Goal: Information Seeking & Learning: Learn about a topic

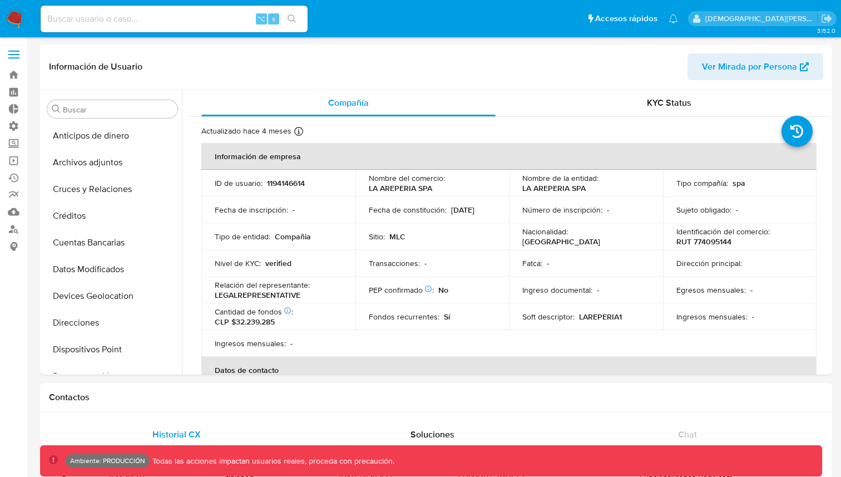
select select "10"
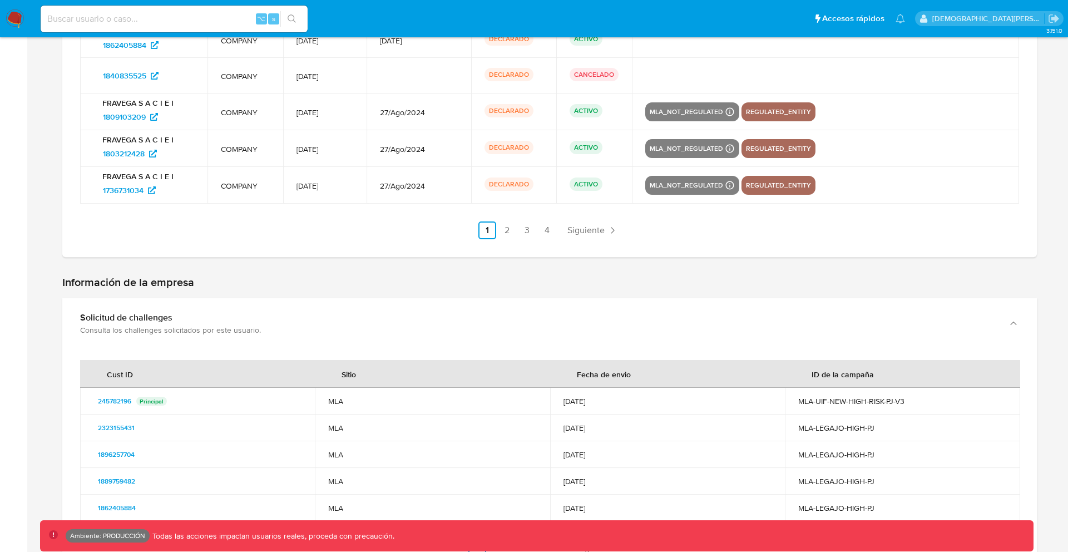
scroll to position [1900, 0]
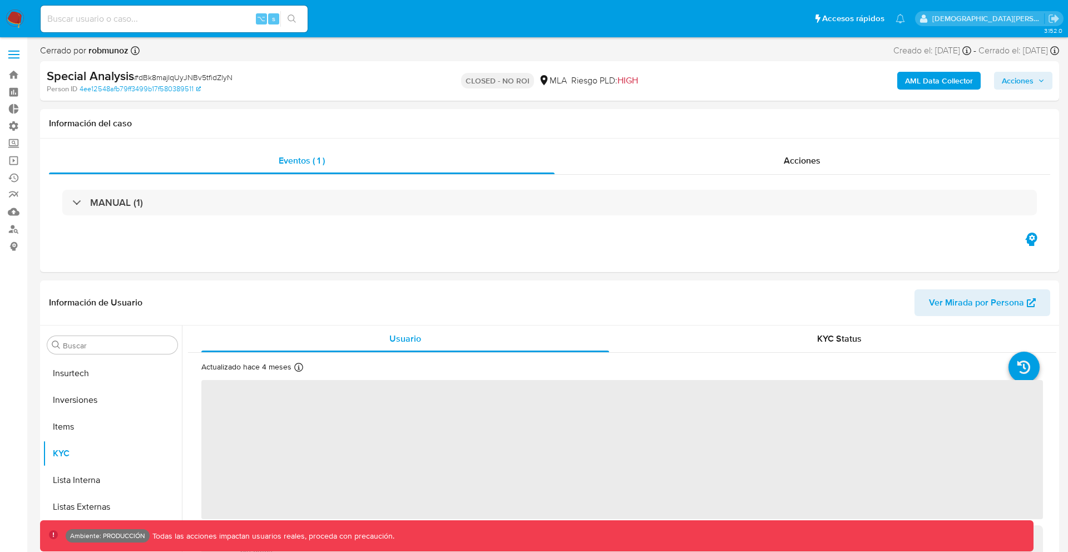
scroll to position [523, 0]
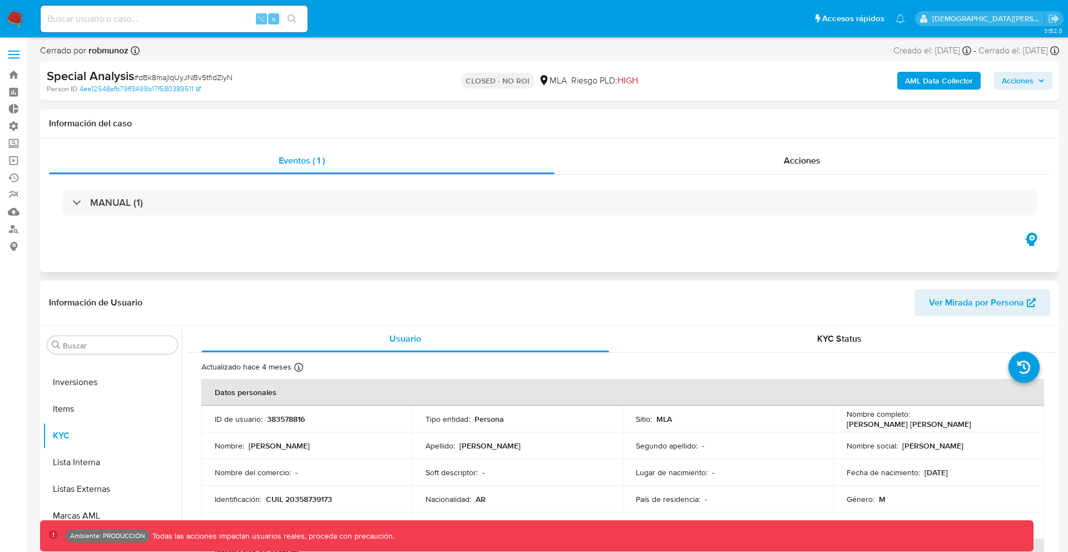
select select "10"
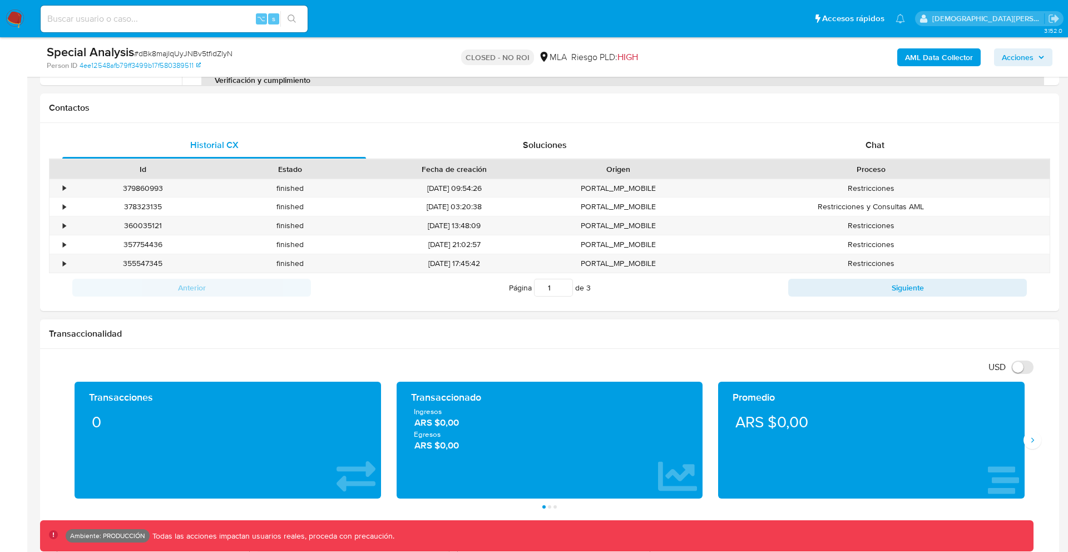
scroll to position [0, 0]
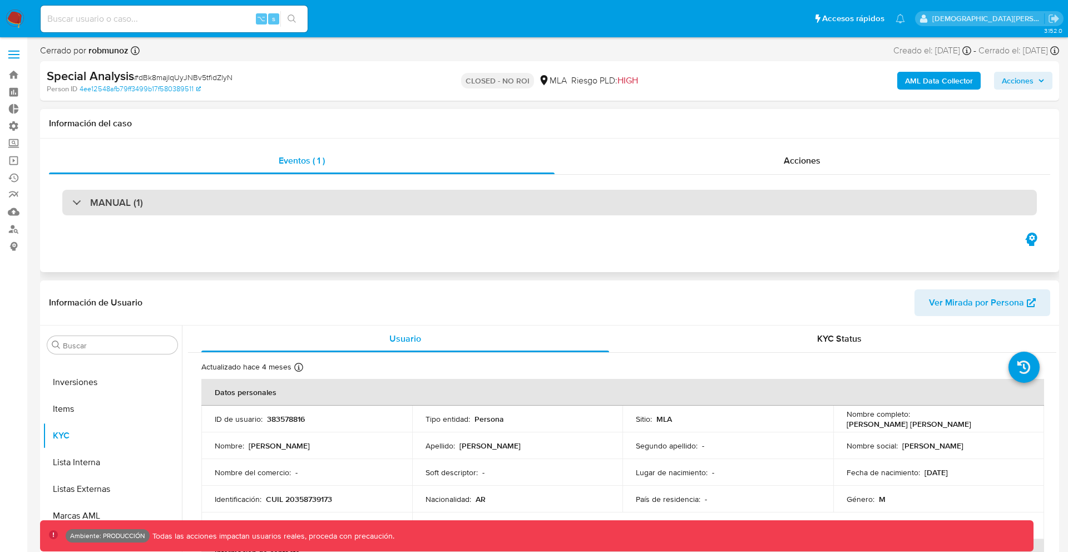
click at [831, 205] on div "MANUAL (1)" at bounding box center [549, 203] width 974 height 26
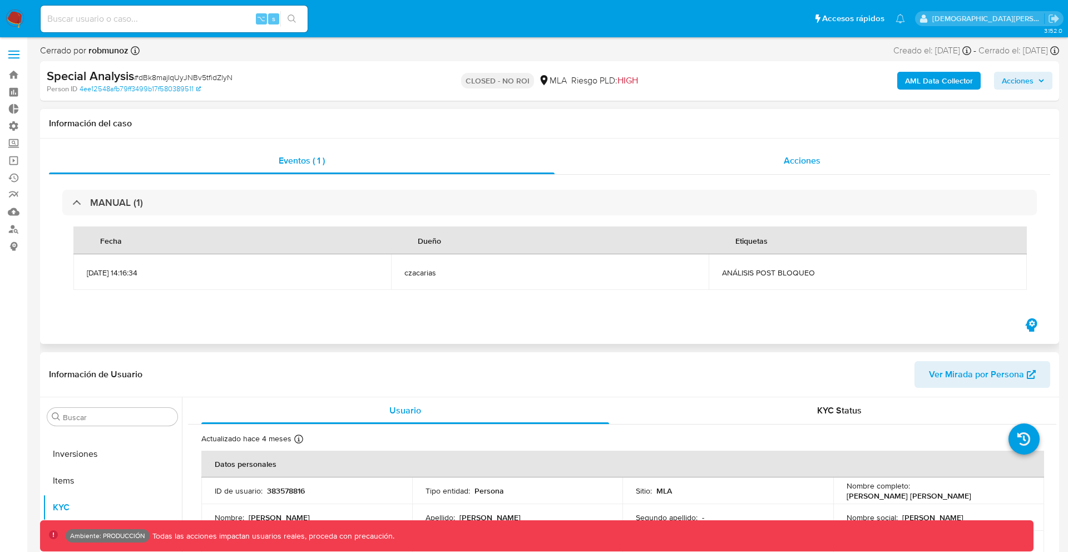
click at [827, 170] on div "Acciones" at bounding box center [802, 160] width 496 height 27
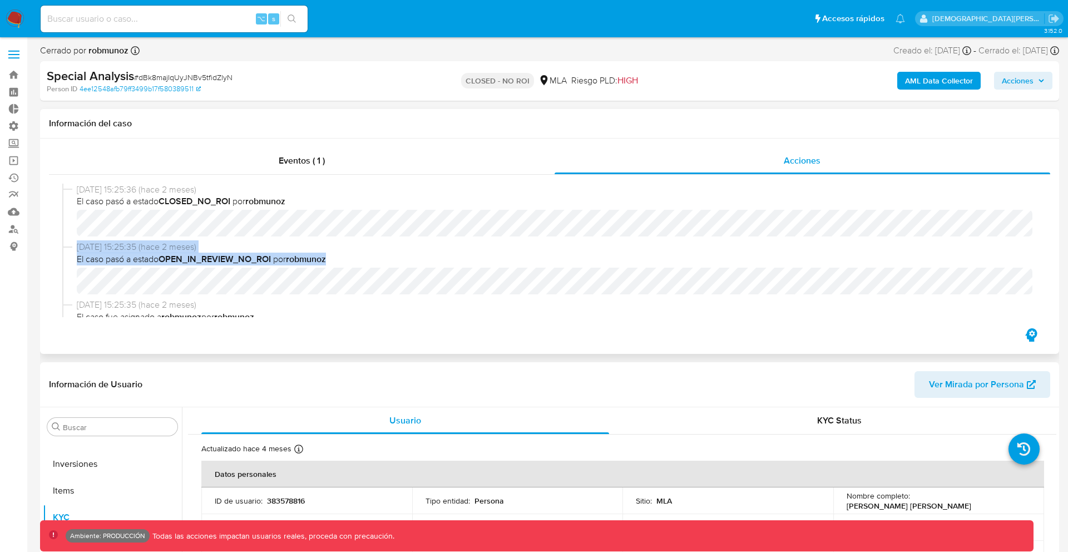
click at [534, 216] on div "28/05/2025 15:25:36 (hace 2 meses) El caso pasó a estado CLOSED_NO_ROI por robm…" at bounding box center [549, 250] width 974 height 133
drag, startPoint x: 699, startPoint y: 254, endPoint x: 591, endPoint y: 239, distance: 108.9
click at [589, 237] on div "28/05/2025 15:25:36 (hace 2 meses) El caso pasó a estado CLOSED_NO_ROI por robm…" at bounding box center [549, 213] width 974 height 58
click at [591, 239] on div "28/05/2025 15:25:36 (hace 2 meses) El caso pasó a estado CLOSED_NO_ROI por robm…" at bounding box center [549, 213] width 974 height 58
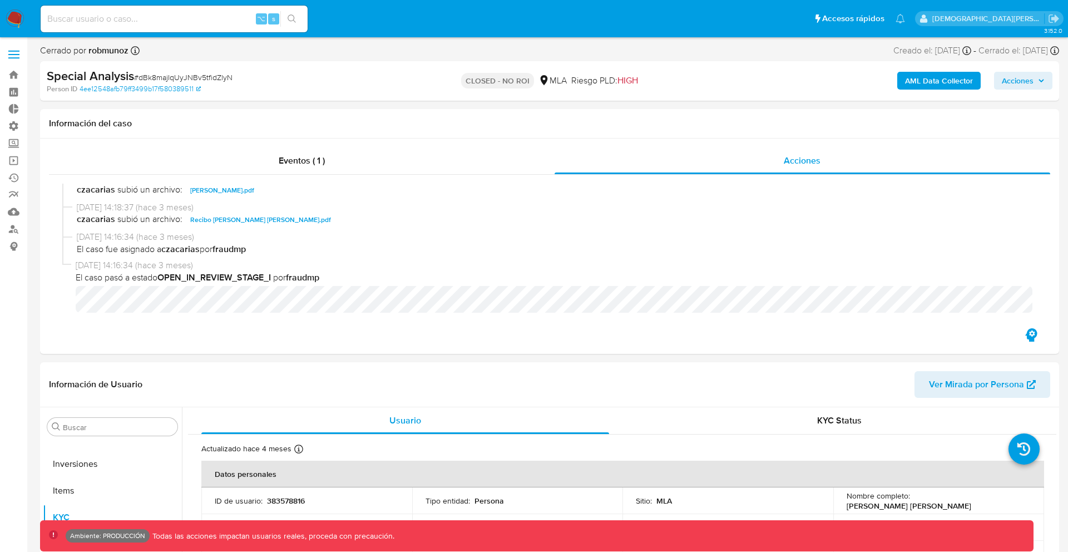
click at [633, 86] on span "HIGH" at bounding box center [627, 80] width 21 height 13
drag, startPoint x: 633, startPoint y: 86, endPoint x: 465, endPoint y: 67, distance: 169.1
click at [465, 68] on div "CLOSED - NO ROI MLA Riesgo PLD: HIGH" at bounding box center [549, 81] width 332 height 26
click at [464, 71] on div "CLOSED - NO ROI MLA Riesgo PLD: HIGH" at bounding box center [549, 81] width 332 height 26
drag, startPoint x: 464, startPoint y: 71, endPoint x: 517, endPoint y: 77, distance: 53.2
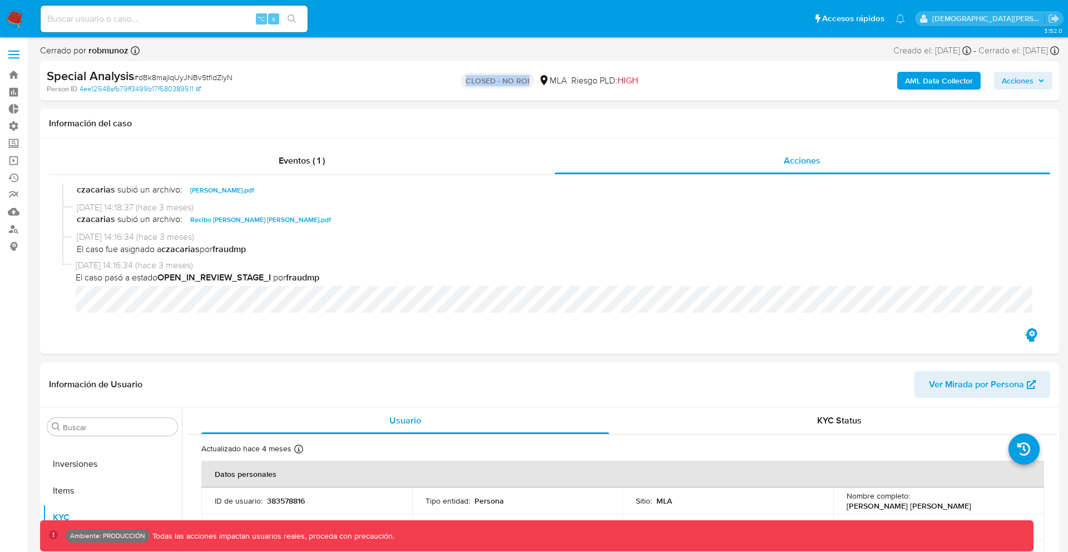
click at [518, 77] on div "CLOSED - NO ROI MLA Riesgo PLD: HIGH" at bounding box center [549, 81] width 332 height 26
click at [625, 81] on span "HIGH" at bounding box center [627, 80] width 21 height 13
click at [57, 76] on b "Special Analysis" at bounding box center [90, 76] width 87 height 18
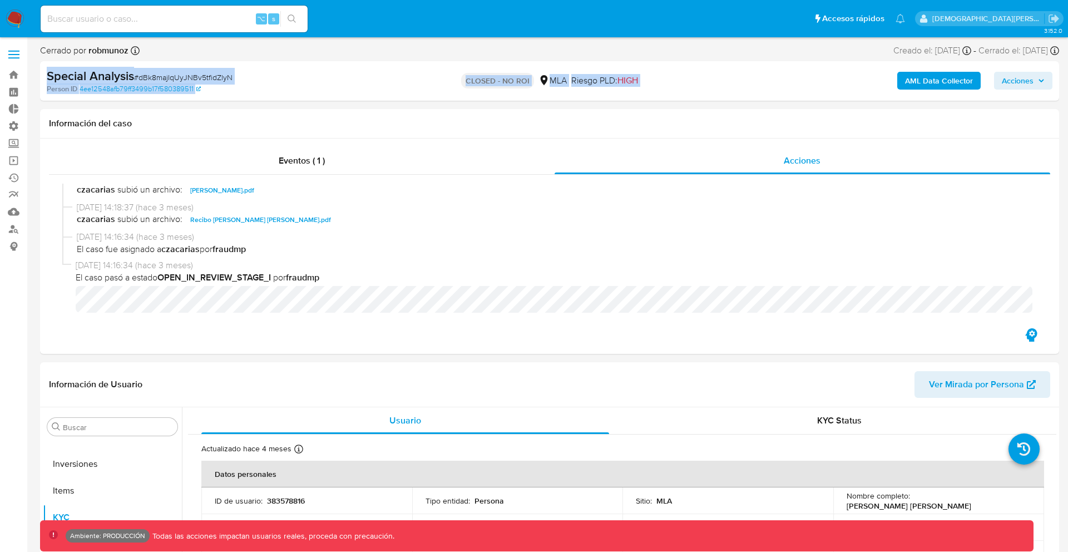
drag, startPoint x: 57, startPoint y: 76, endPoint x: 714, endPoint y: 89, distance: 656.9
click at [714, 89] on div "Special Analysis # dBk8majIqUyJNBv5tfidZlyN Person ID 4ee12548afb79ff3499b17f58…" at bounding box center [549, 80] width 1019 height 39
click at [714, 89] on div "CLOSED - NO ROI MLA Riesgo PLD: HIGH" at bounding box center [549, 81] width 332 height 26
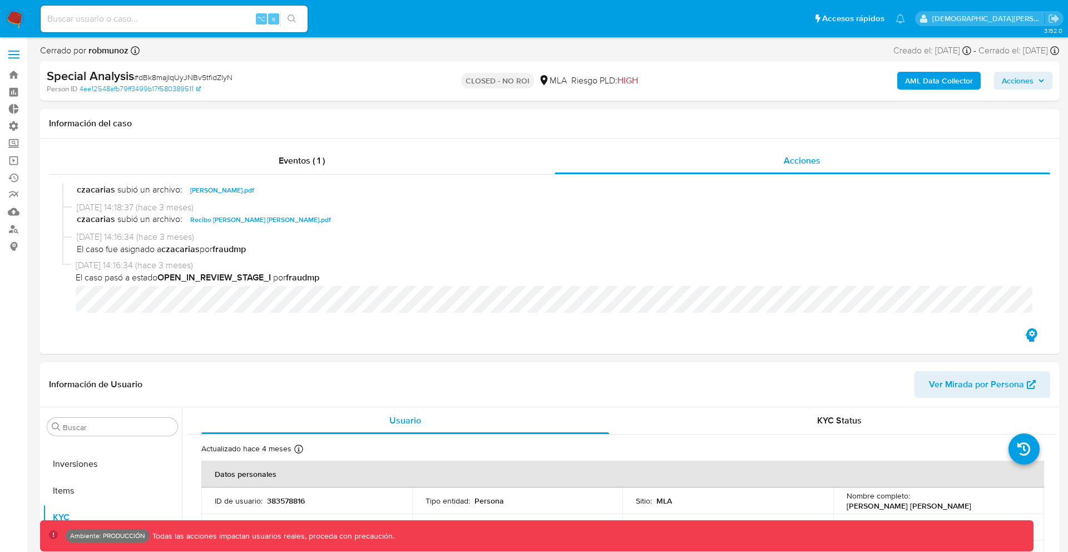
click at [1038, 80] on icon "button" at bounding box center [1041, 80] width 7 height 7
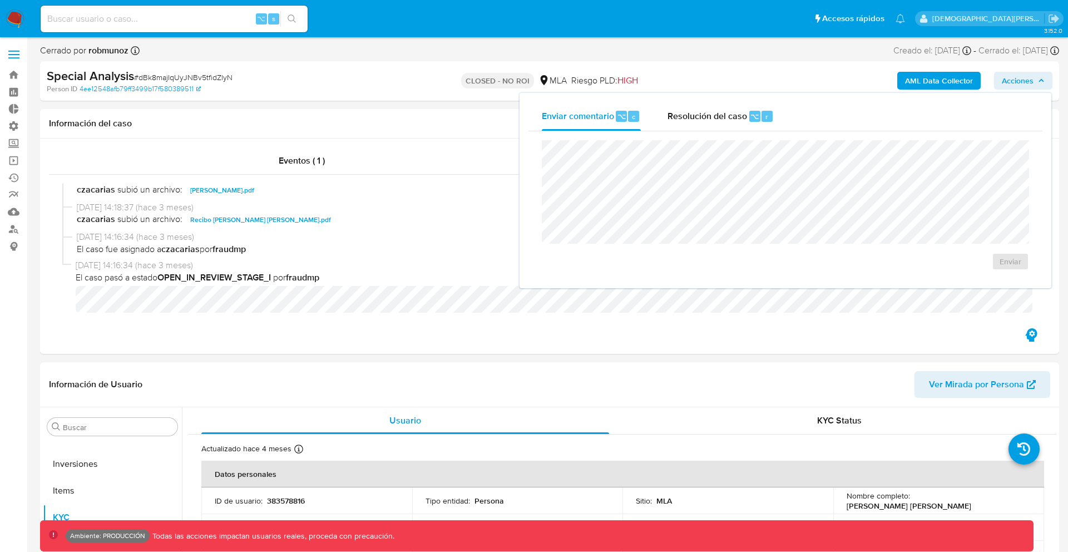
click at [1035, 80] on span "Acciones" at bounding box center [1022, 81] width 43 height 16
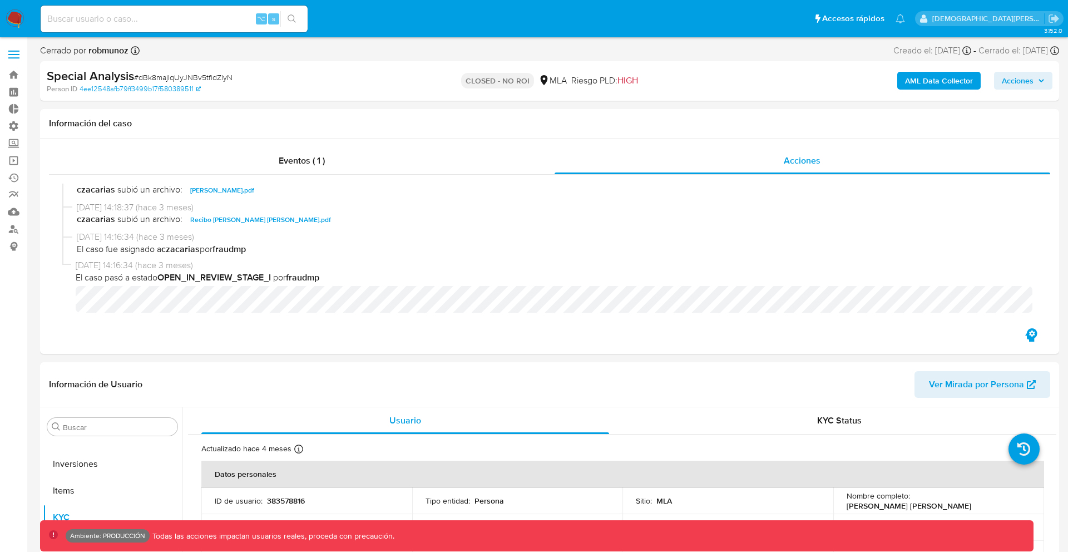
click at [938, 82] on b "AML Data Collector" at bounding box center [939, 81] width 68 height 18
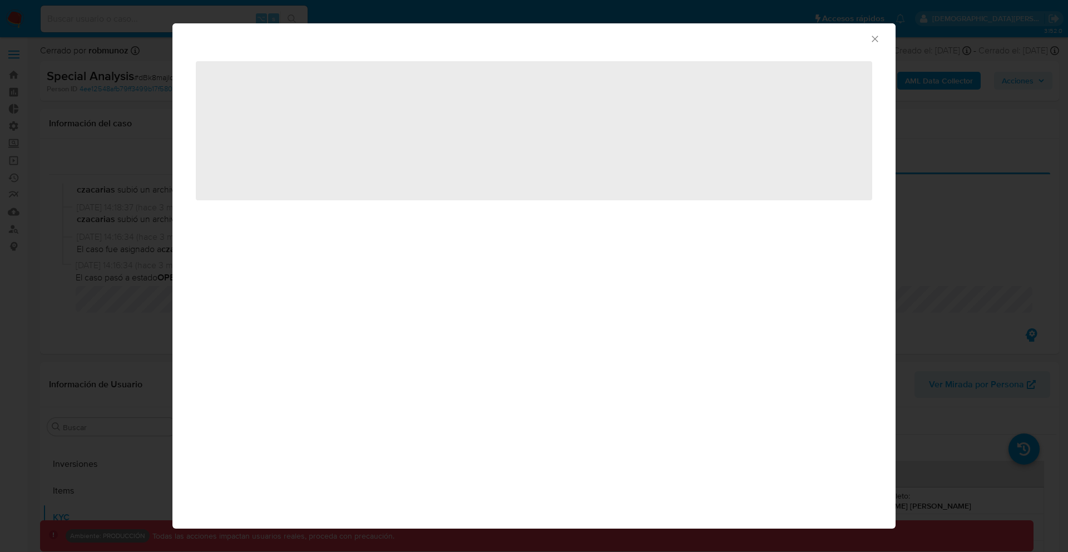
click at [586, 232] on div "AML Data Collector ‌" at bounding box center [533, 275] width 723 height 505
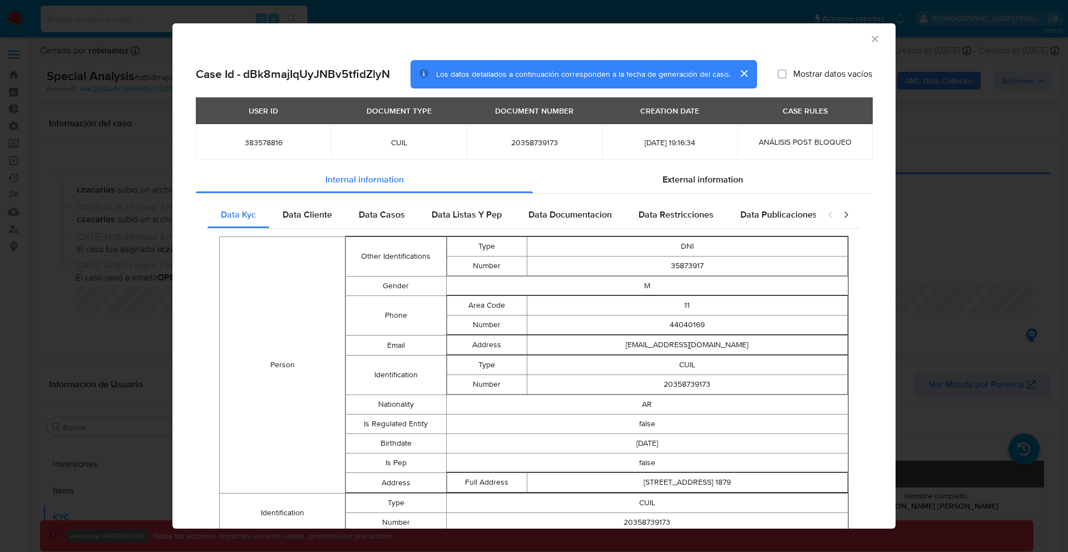
click at [739, 72] on button "cerrar" at bounding box center [743, 73] width 27 height 27
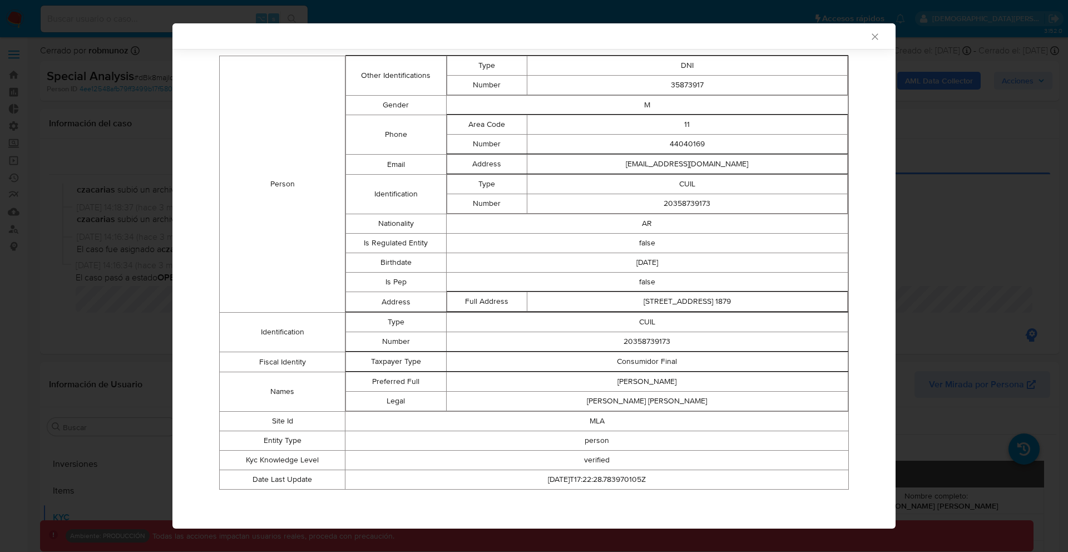
scroll to position [0, 0]
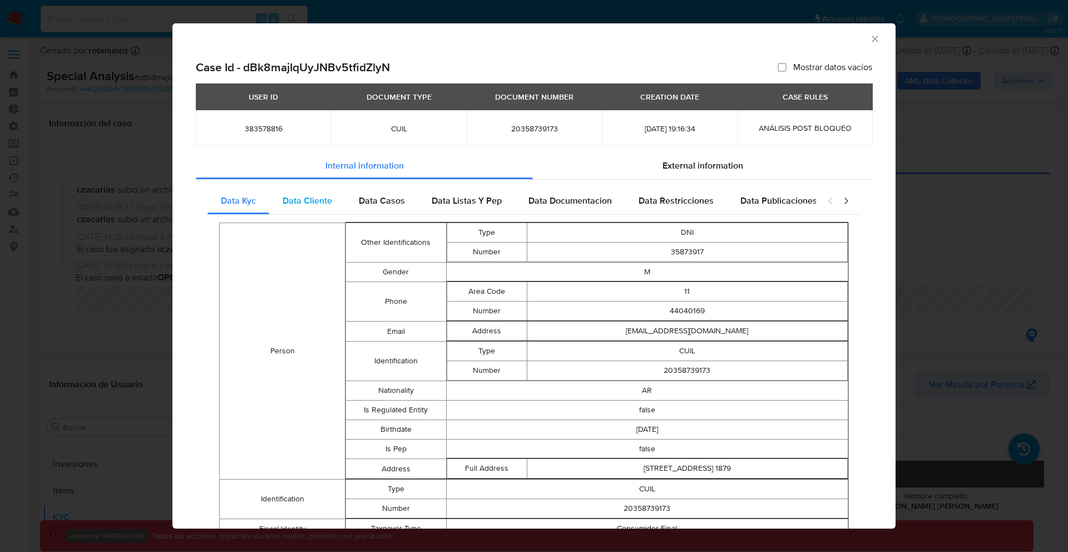
click at [308, 203] on span "Data Cliente" at bounding box center [306, 200] width 49 height 13
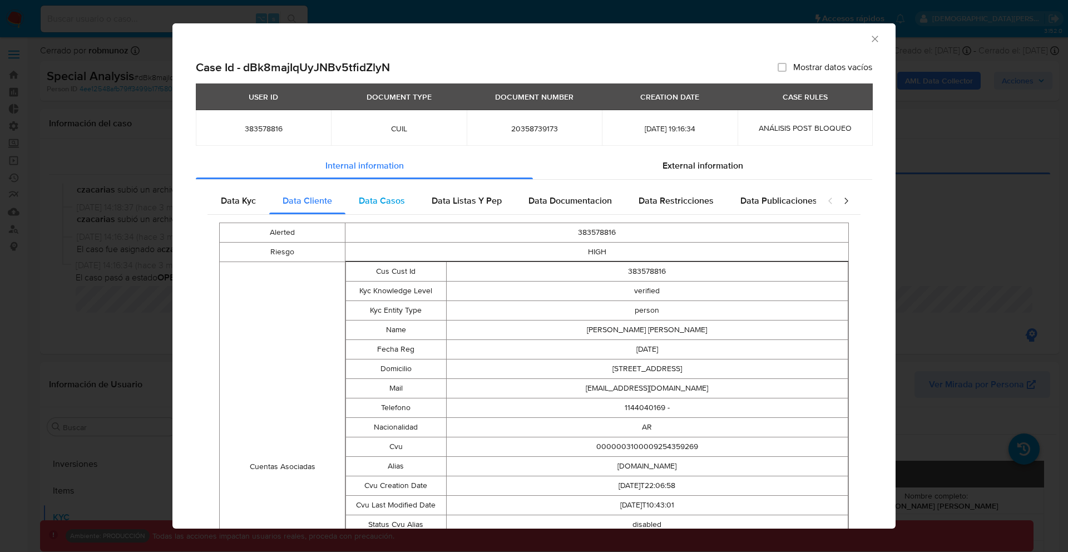
click at [375, 212] on div "Data Casos" at bounding box center [381, 200] width 73 height 27
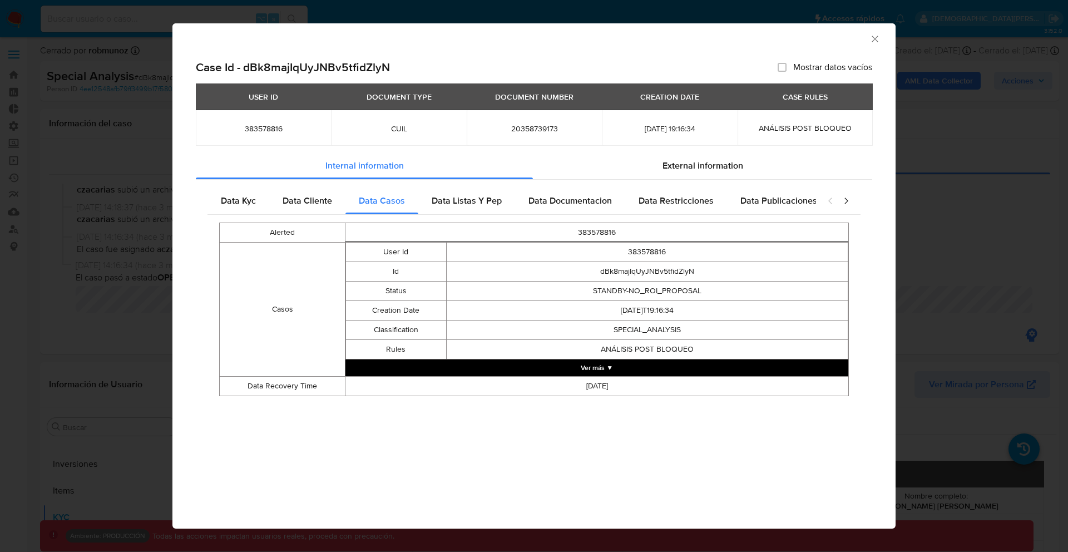
click at [532, 366] on button "Ver más ▼" at bounding box center [596, 367] width 503 height 17
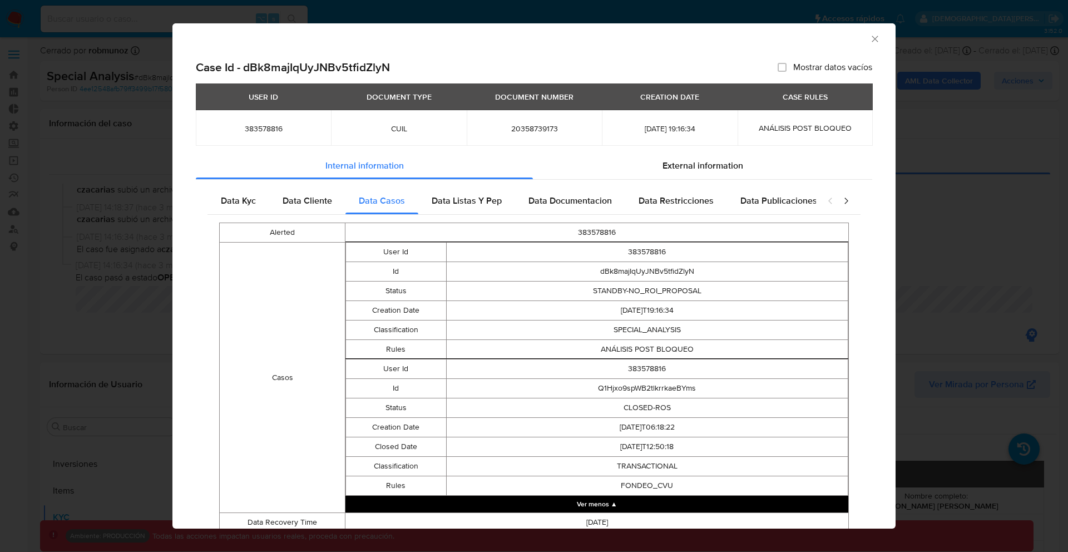
click at [420, 503] on button "Ver menos ▲" at bounding box center [596, 503] width 503 height 17
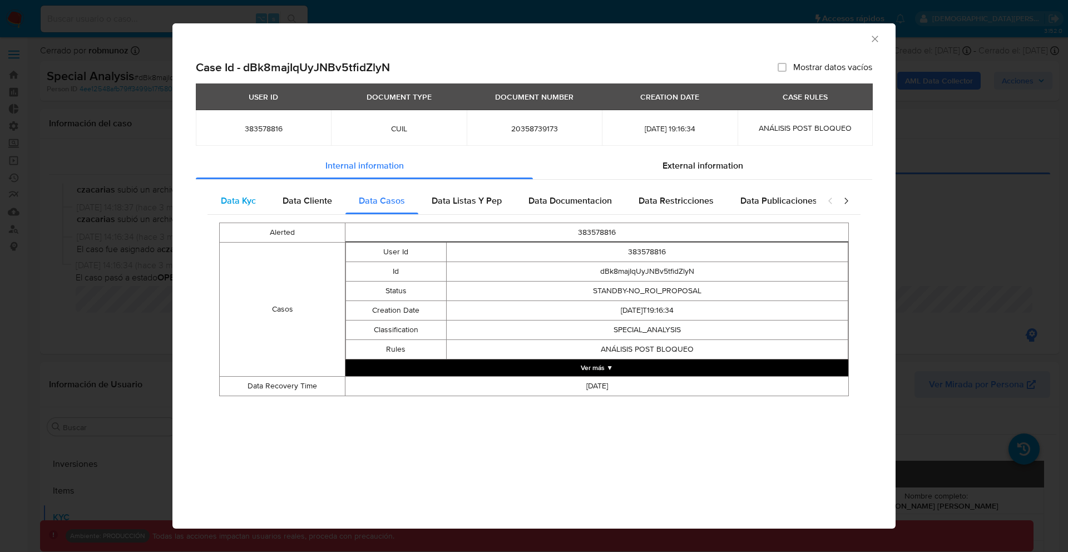
click at [239, 197] on span "Data Kyc" at bounding box center [238, 200] width 35 height 13
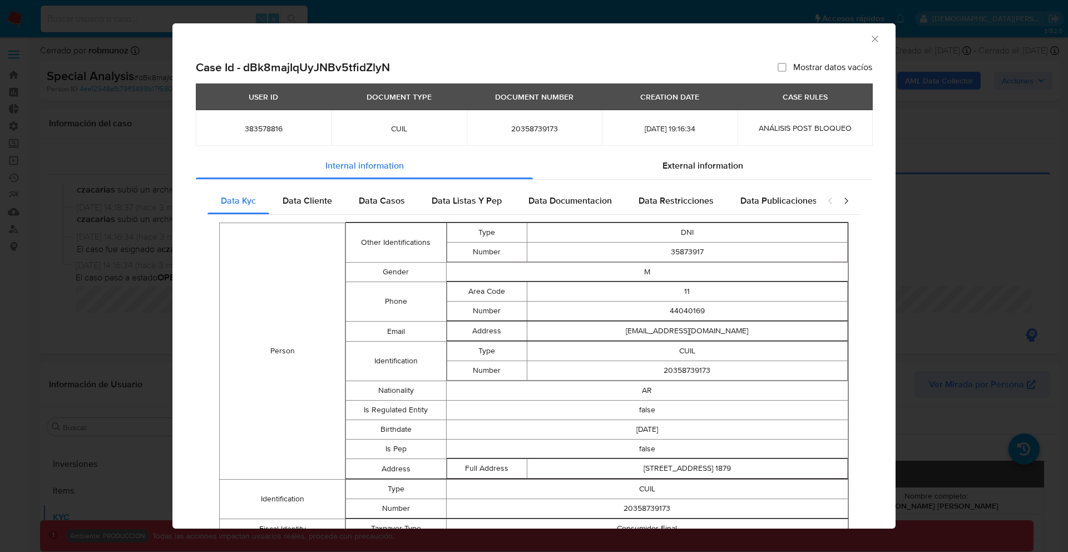
scroll to position [165, 0]
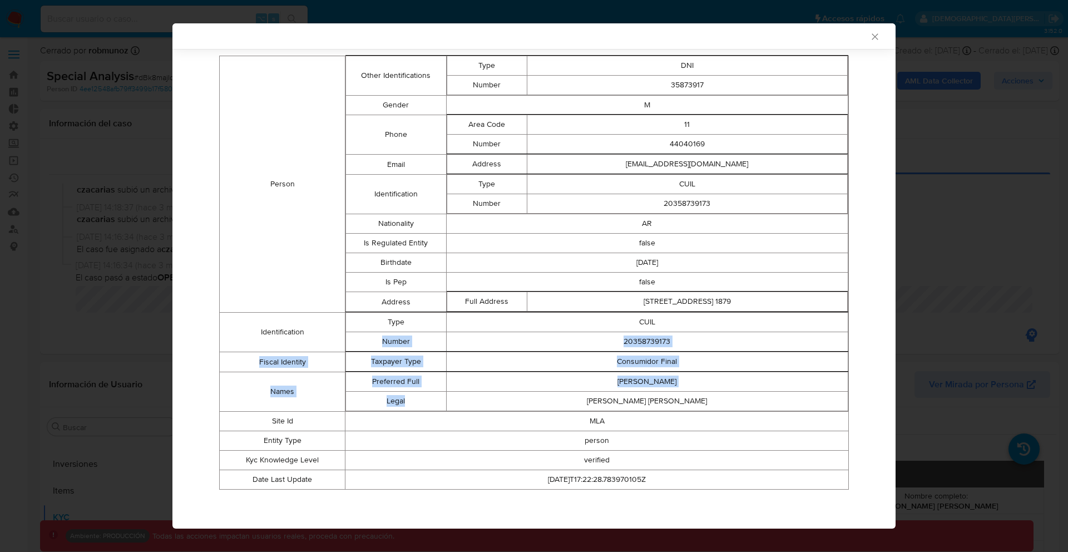
drag, startPoint x: 377, startPoint y: 338, endPoint x: 448, endPoint y: 421, distance: 109.7
click at [448, 419] on tbody "Person Other Identifications Type DNI Number 35873917 Gender M Phone Area Code …" at bounding box center [534, 272] width 629 height 433
click at [448, 421] on td "MLA" at bounding box center [596, 420] width 503 height 19
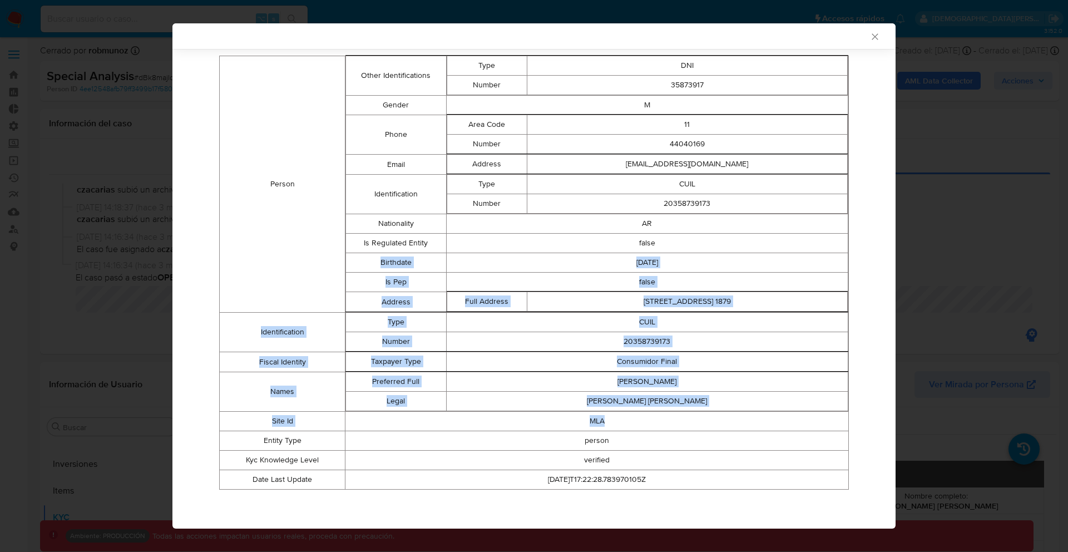
drag, startPoint x: 448, startPoint y: 421, endPoint x: 365, endPoint y: 256, distance: 184.8
click at [365, 256] on tbody "Person Other Identifications Type DNI Number 35873917 Gender M Phone Area Code …" at bounding box center [534, 272] width 629 height 433
click at [365, 256] on td "Birthdate" at bounding box center [396, 261] width 101 height 19
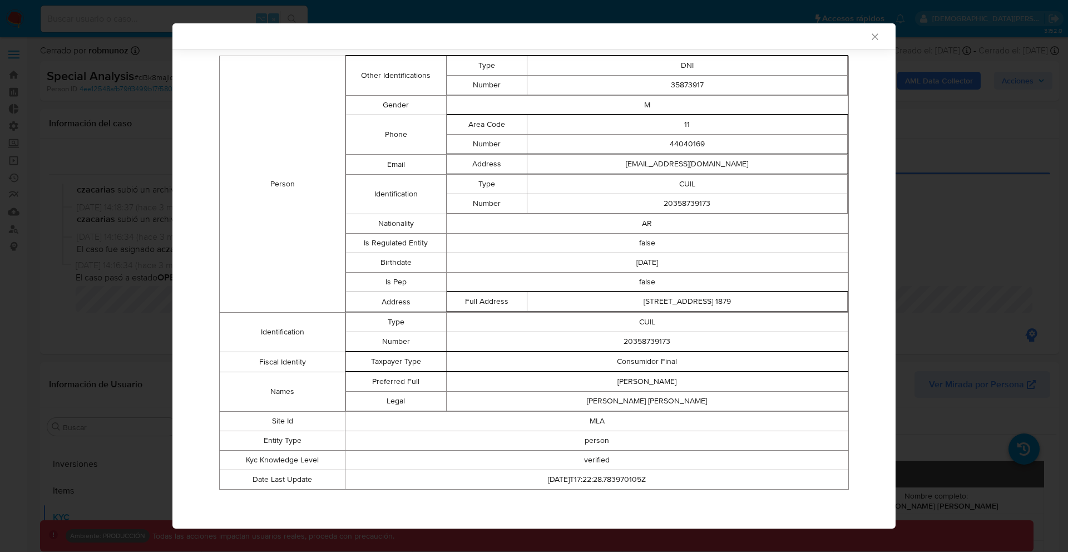
click at [425, 368] on td "Taxpayer Type" at bounding box center [396, 360] width 101 height 19
drag, startPoint x: 425, startPoint y: 368, endPoint x: 629, endPoint y: 358, distance: 204.3
click at [630, 358] on tr "Taxpayer Type Consumidor Final" at bounding box center [597, 360] width 502 height 19
click at [629, 358] on td "Consumidor Final" at bounding box center [646, 360] width 401 height 19
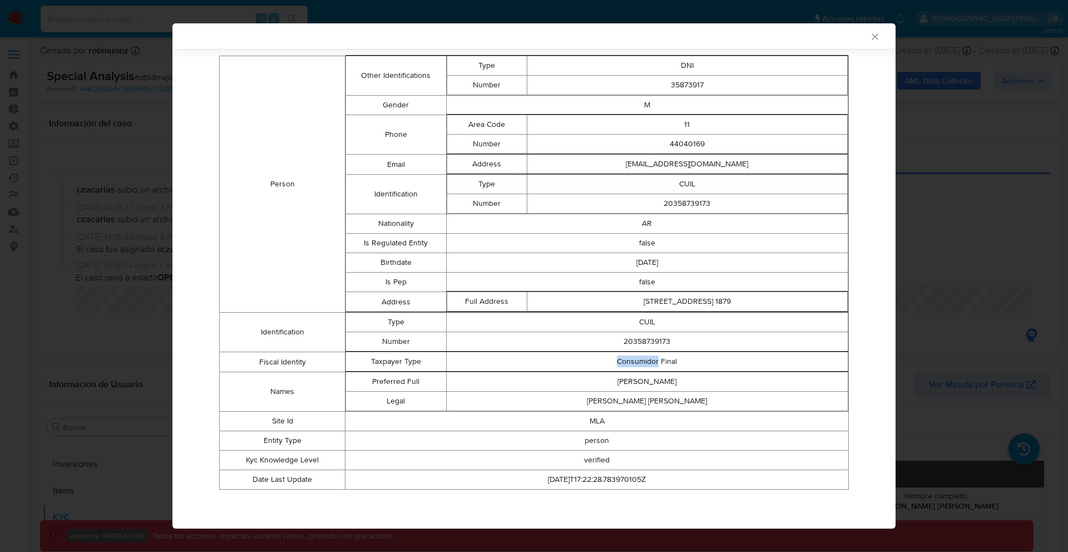
click at [629, 358] on td "Consumidor Final" at bounding box center [646, 360] width 401 height 19
drag, startPoint x: 629, startPoint y: 358, endPoint x: 687, endPoint y: 374, distance: 60.0
click at [687, 374] on tbody "Person Other Identifications Type DNI Number 35873917 Gender M Phone Area Code …" at bounding box center [534, 272] width 629 height 433
click at [687, 374] on td "jorge vega" at bounding box center [646, 380] width 401 height 19
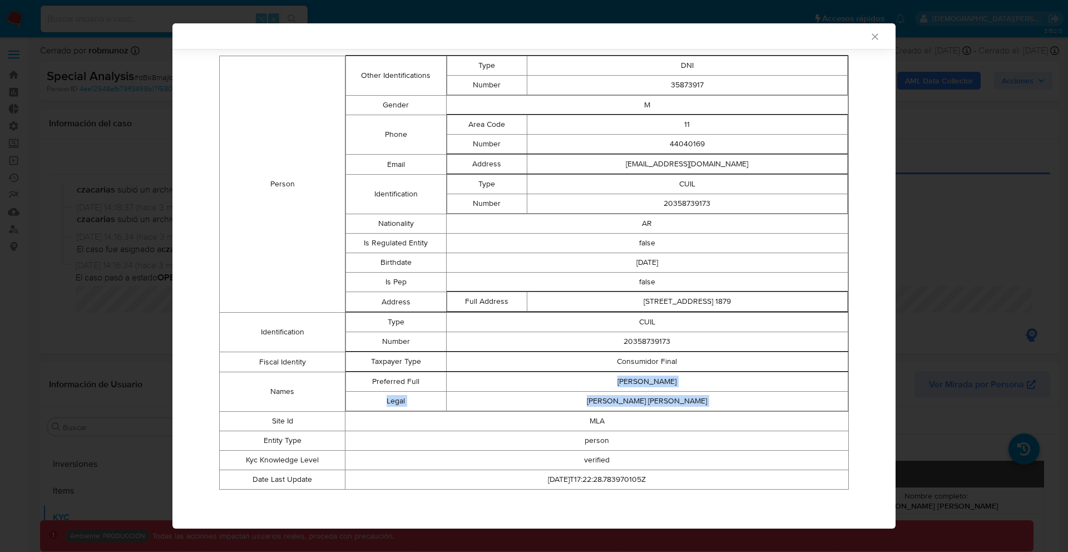
drag, startPoint x: 687, startPoint y: 374, endPoint x: 681, endPoint y: 414, distance: 40.0
click at [681, 413] on tbody "Person Other Identifications Type DNI Number 35873917 Gender M Phone Area Code …" at bounding box center [534, 272] width 629 height 433
click at [681, 414] on td "MLA" at bounding box center [596, 420] width 503 height 19
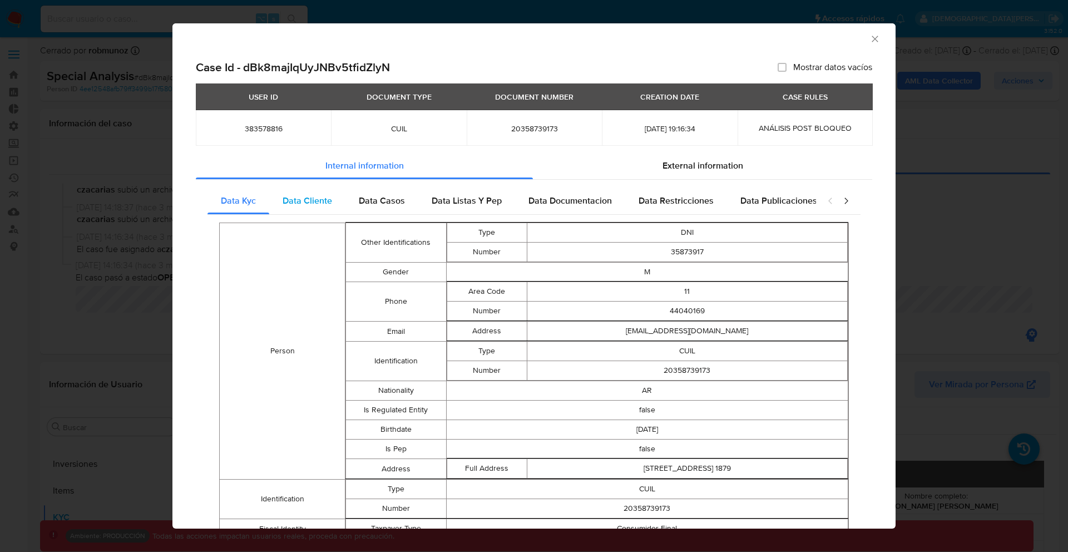
click at [316, 191] on div "Data Cliente" at bounding box center [307, 200] width 76 height 27
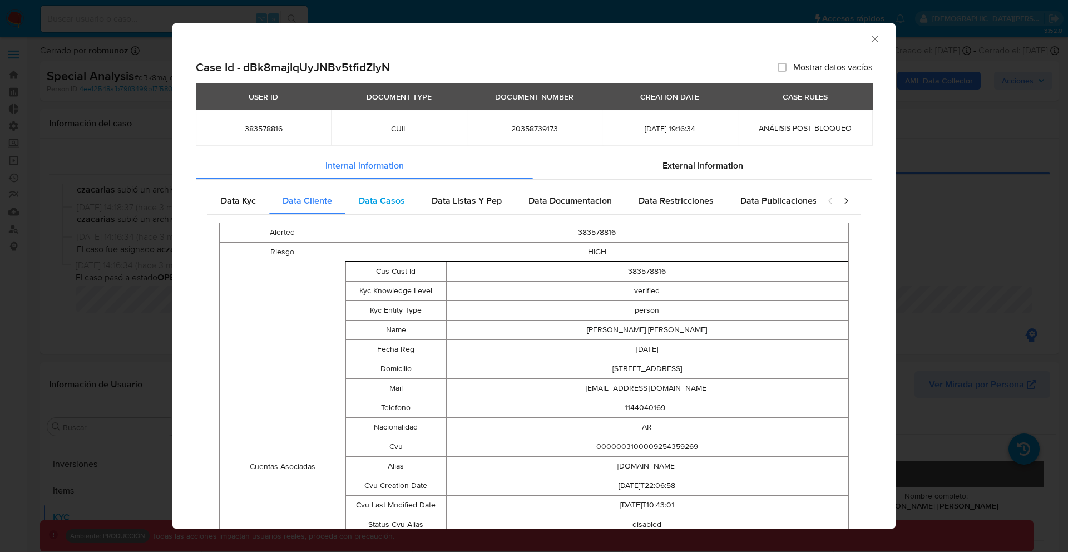
click at [390, 200] on span "Data Casos" at bounding box center [382, 200] width 46 height 13
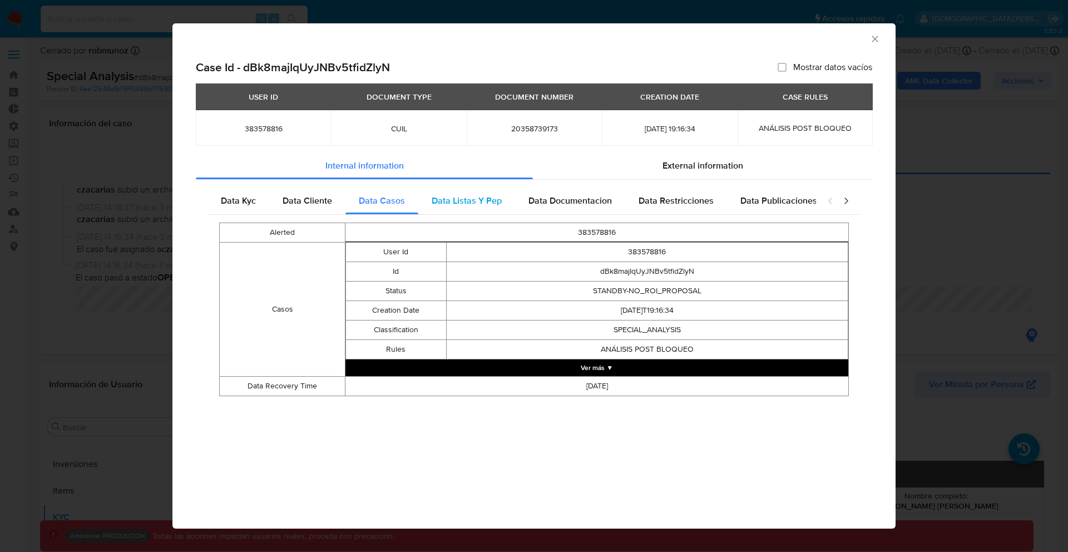
click at [460, 206] on span "Data Listas Y Pep" at bounding box center [467, 200] width 70 height 13
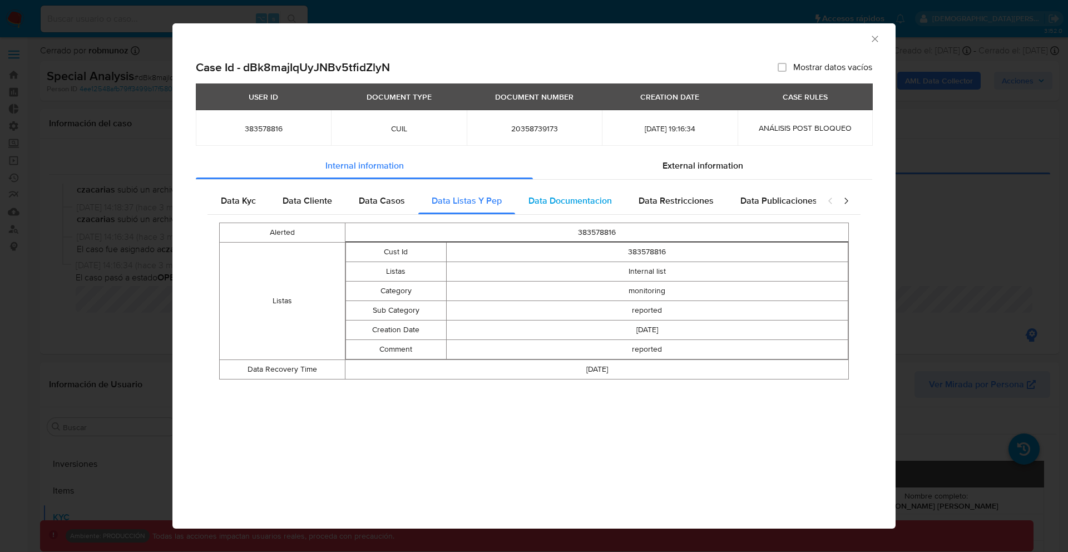
click at [574, 209] on div "Data Documentacion" at bounding box center [570, 200] width 110 height 27
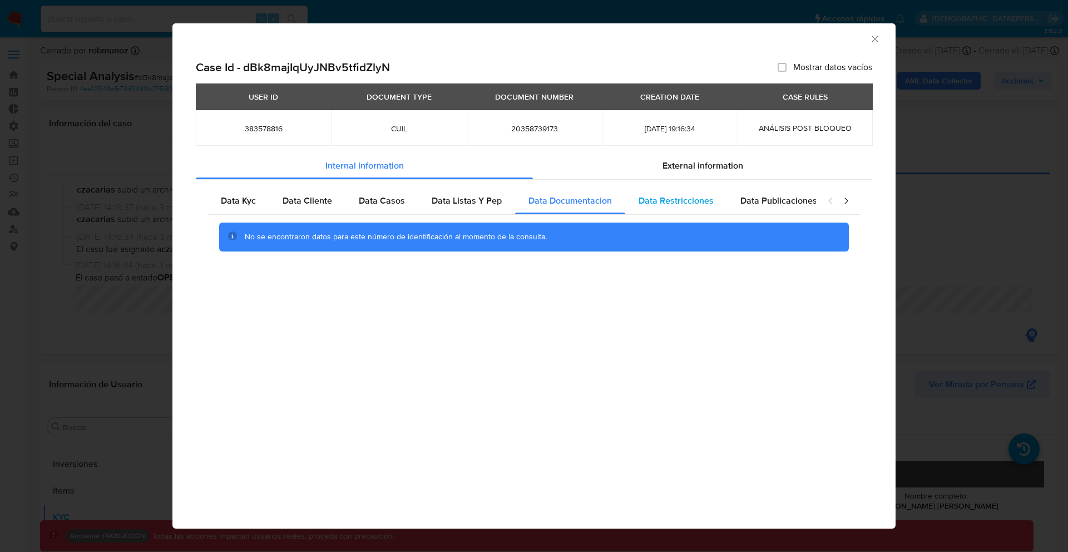
click at [670, 212] on div "Data Restricciones" at bounding box center [676, 200] width 102 height 27
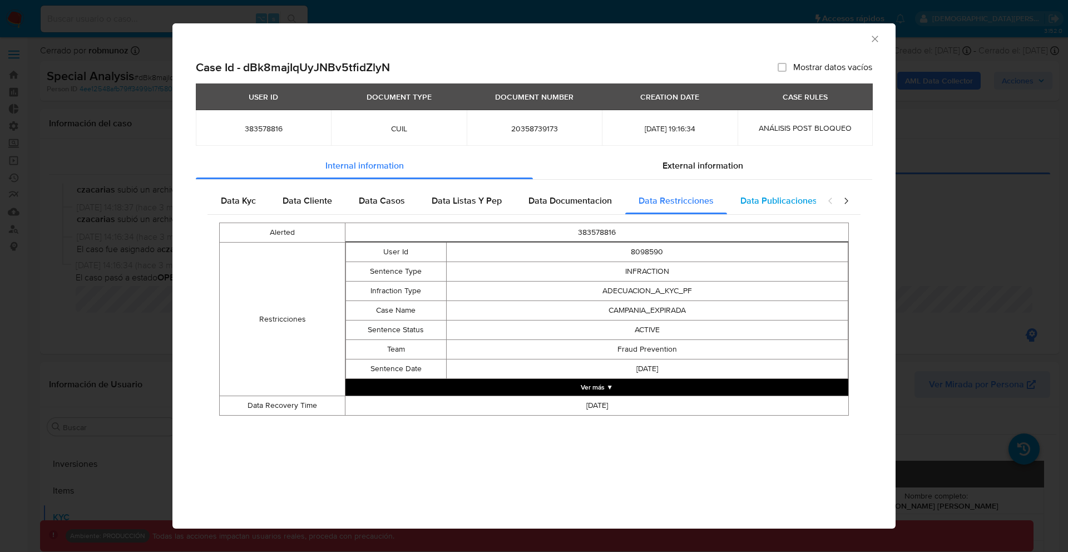
click at [767, 210] on div "Data Publicaciones" at bounding box center [778, 200] width 103 height 27
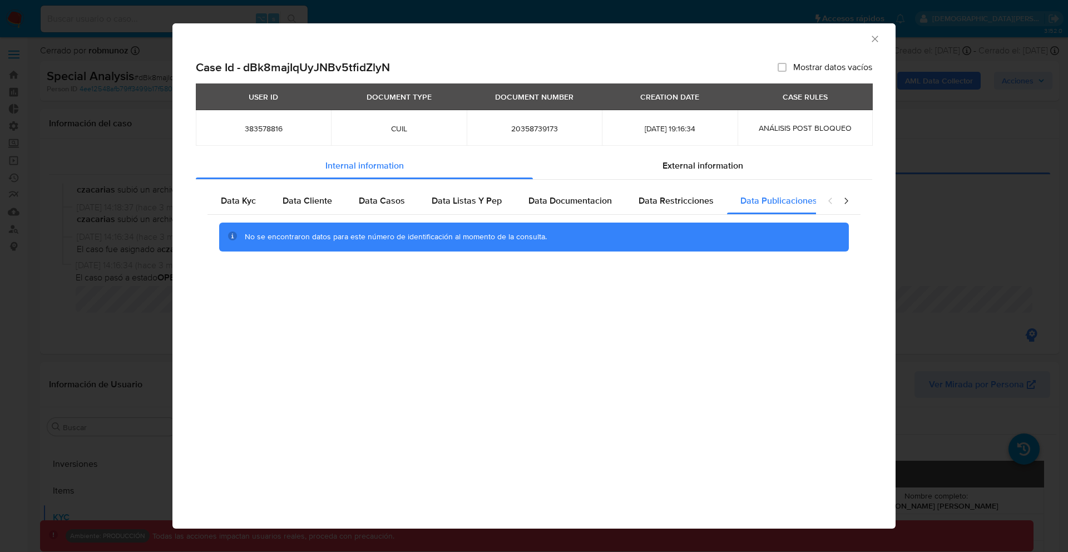
click at [845, 204] on icon "closure-recommendation-modal" at bounding box center [845, 200] width 3 height 6
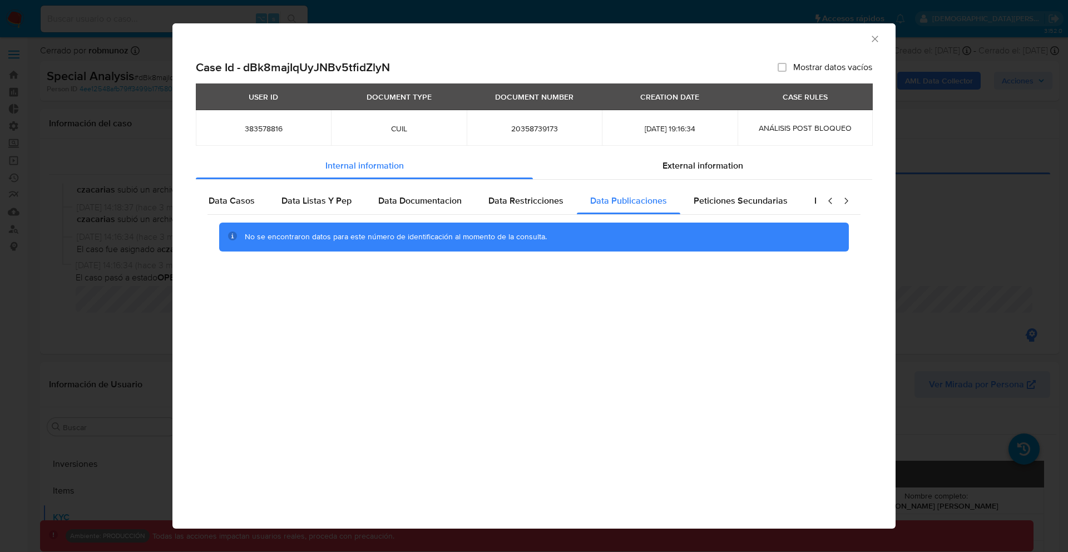
scroll to position [0, 217]
click at [692, 205] on span "Peticiones Secundarias" at bounding box center [673, 200] width 94 height 13
click at [774, 205] on span "Data Minoridad" at bounding box center [777, 200] width 61 height 13
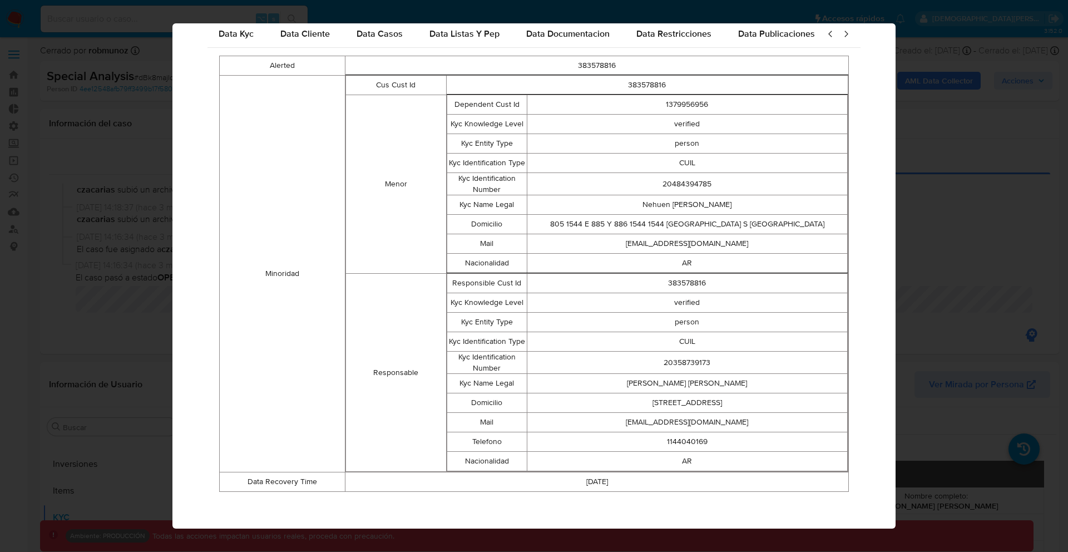
scroll to position [0, 0]
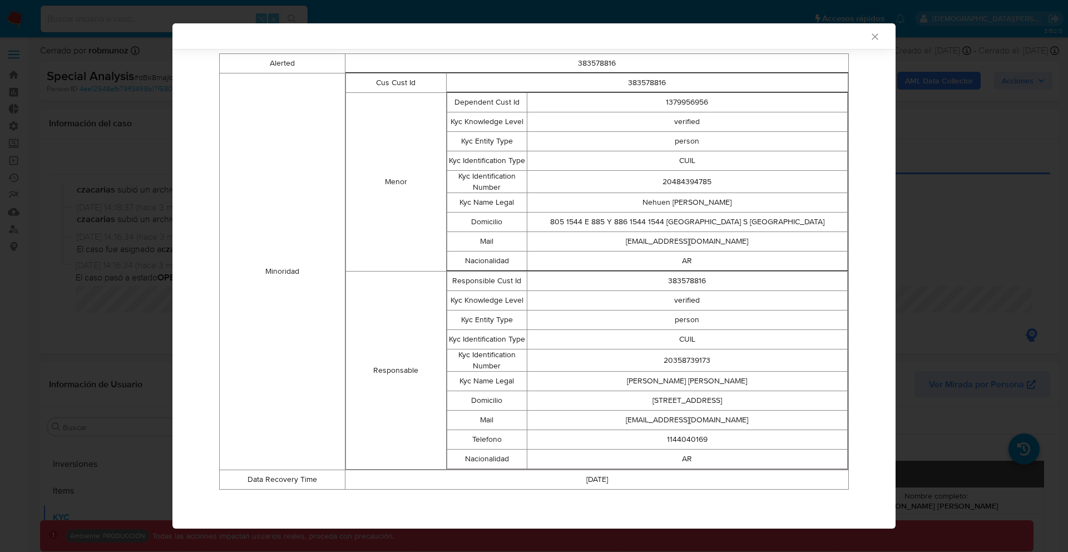
click at [393, 178] on td "Menor" at bounding box center [396, 181] width 101 height 179
drag, startPoint x: 393, startPoint y: 178, endPoint x: 393, endPoint y: 222, distance: 44.5
click at [393, 182] on td "Menor" at bounding box center [396, 181] width 101 height 179
click at [403, 362] on td "Responsable" at bounding box center [396, 370] width 101 height 198
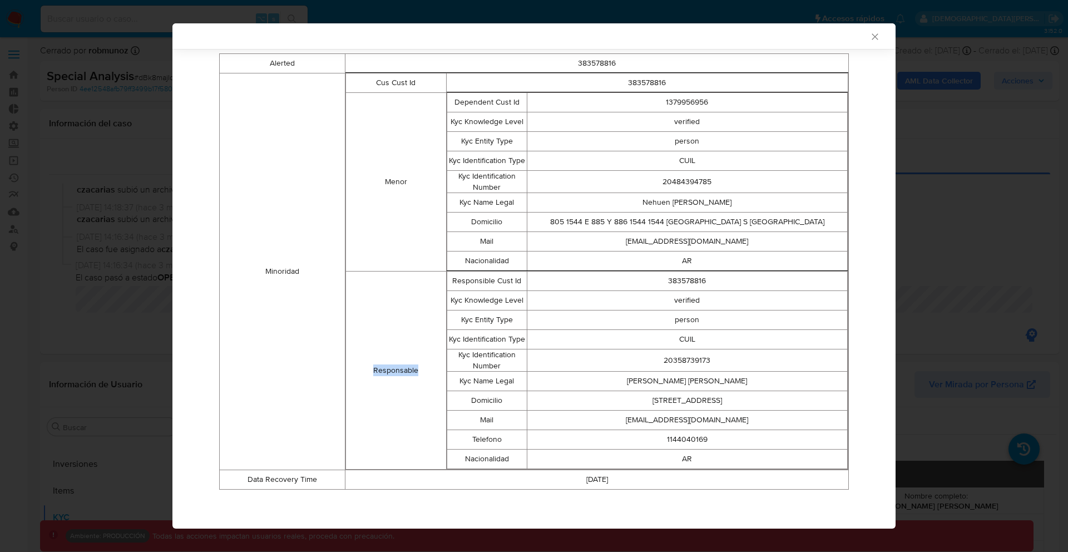
click at [403, 362] on td "Responsable" at bounding box center [396, 370] width 101 height 198
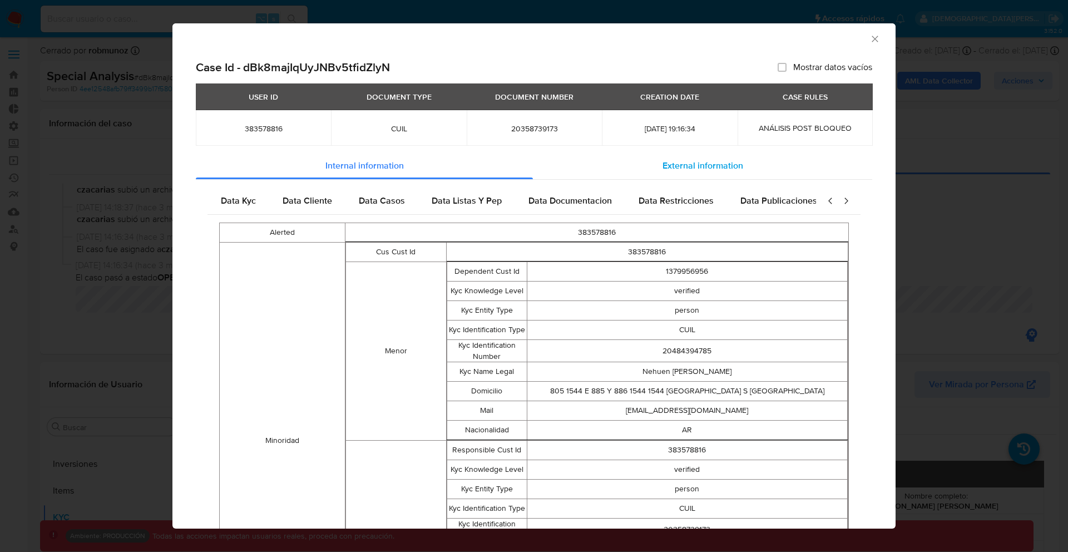
click at [631, 166] on div "External information" at bounding box center [702, 165] width 339 height 27
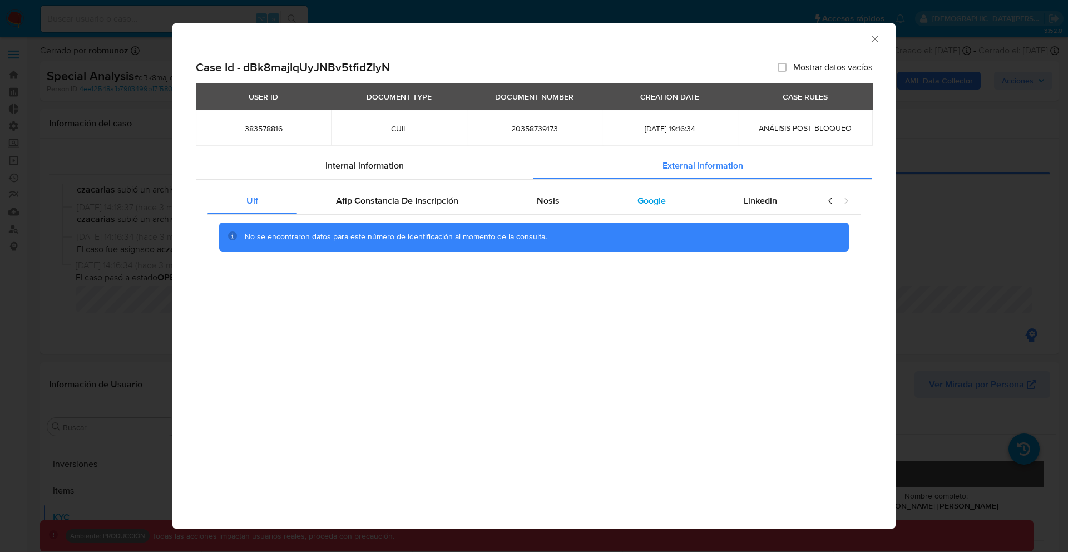
click at [603, 201] on div "Google" at bounding box center [651, 200] width 106 height 27
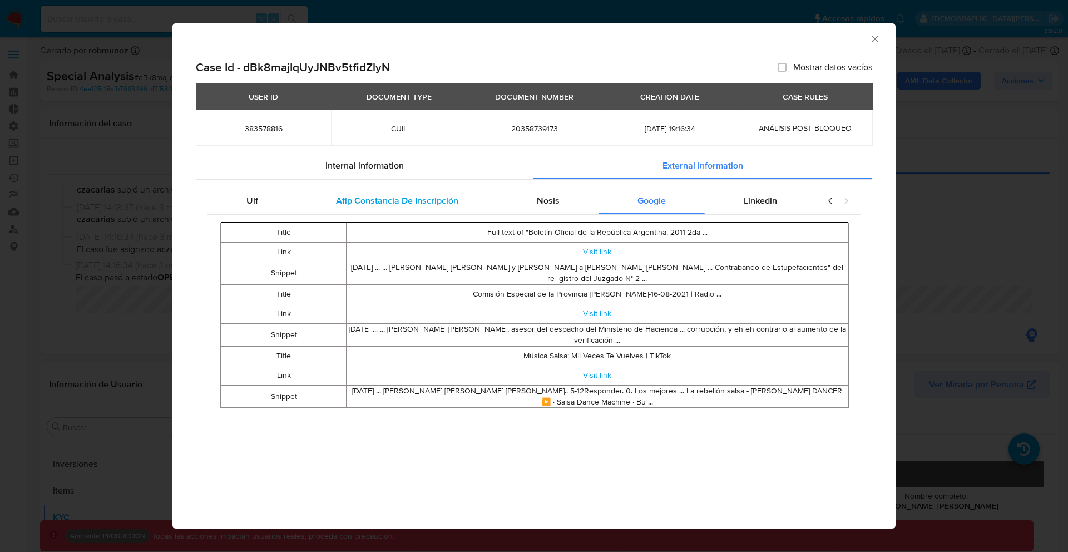
click at [442, 192] on div "Afip Constancia De Inscripción" at bounding box center [397, 200] width 200 height 27
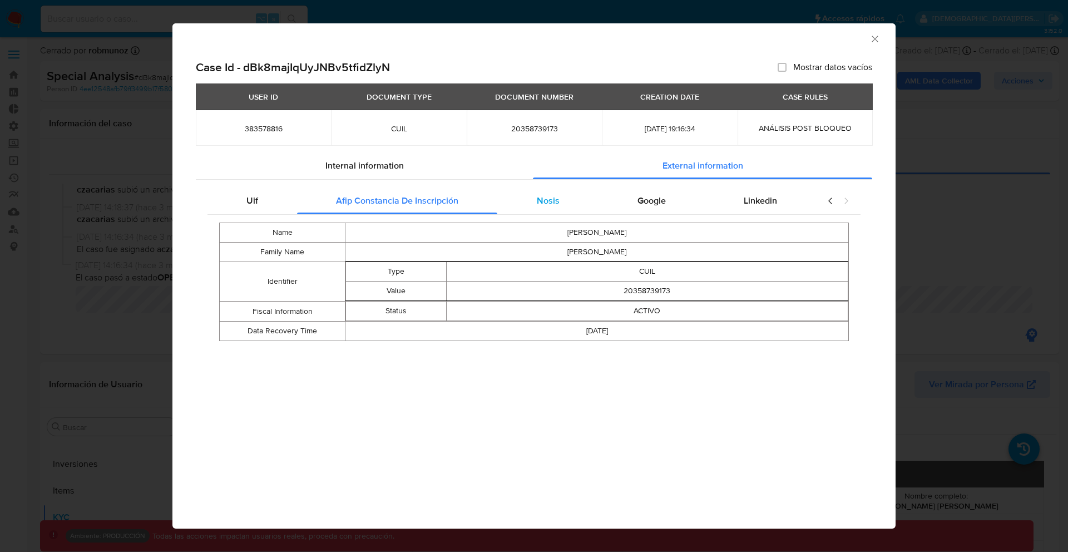
click at [525, 200] on div "Nosis" at bounding box center [547, 200] width 101 height 27
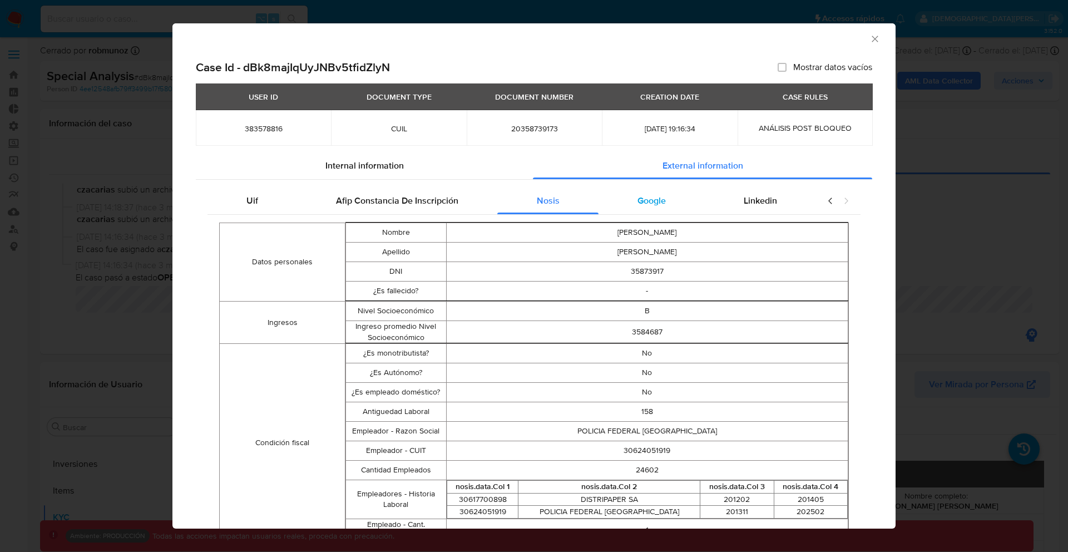
click at [623, 202] on div "Google" at bounding box center [651, 200] width 106 height 27
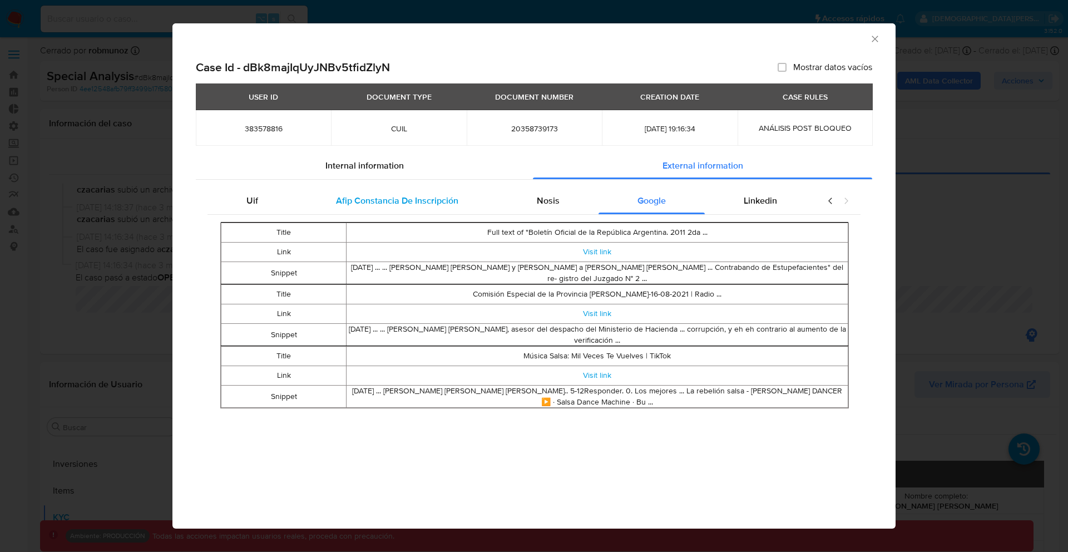
click at [464, 206] on div "Afip Constancia De Inscripción" at bounding box center [397, 200] width 200 height 27
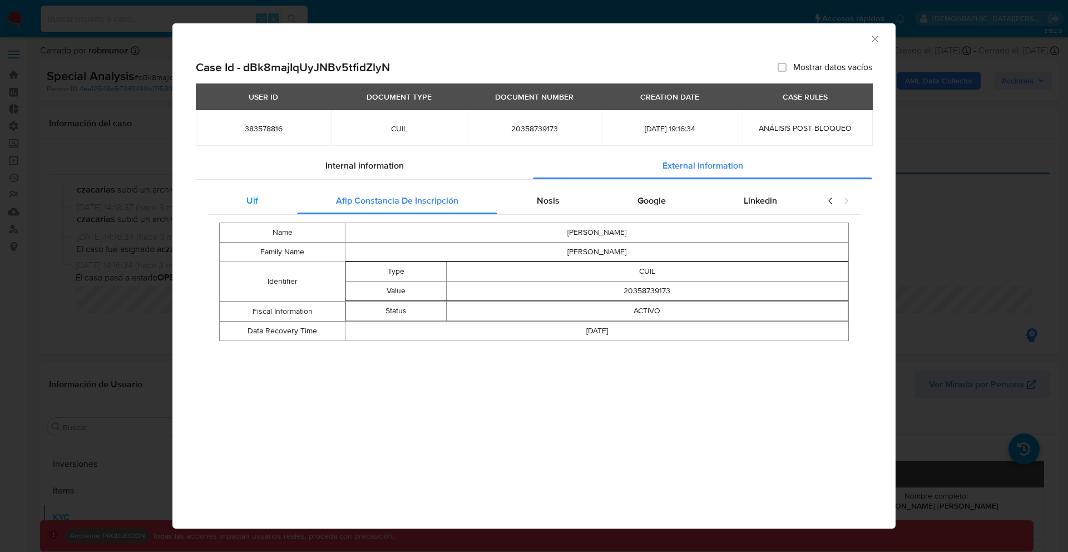
click at [292, 196] on div "Uif" at bounding box center [252, 200] width 90 height 27
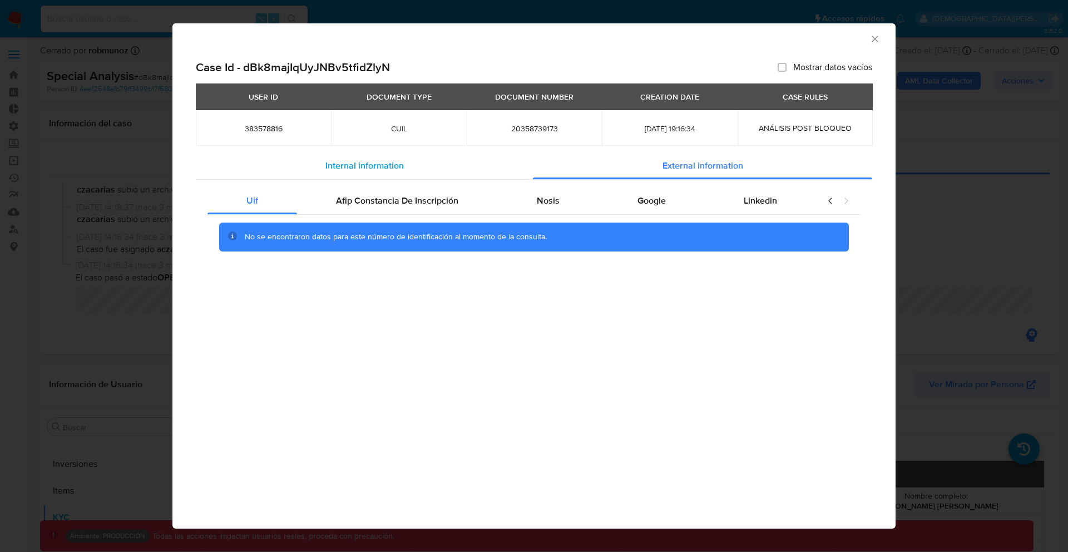
click at [350, 174] on div "Internal information" at bounding box center [364, 165] width 337 height 27
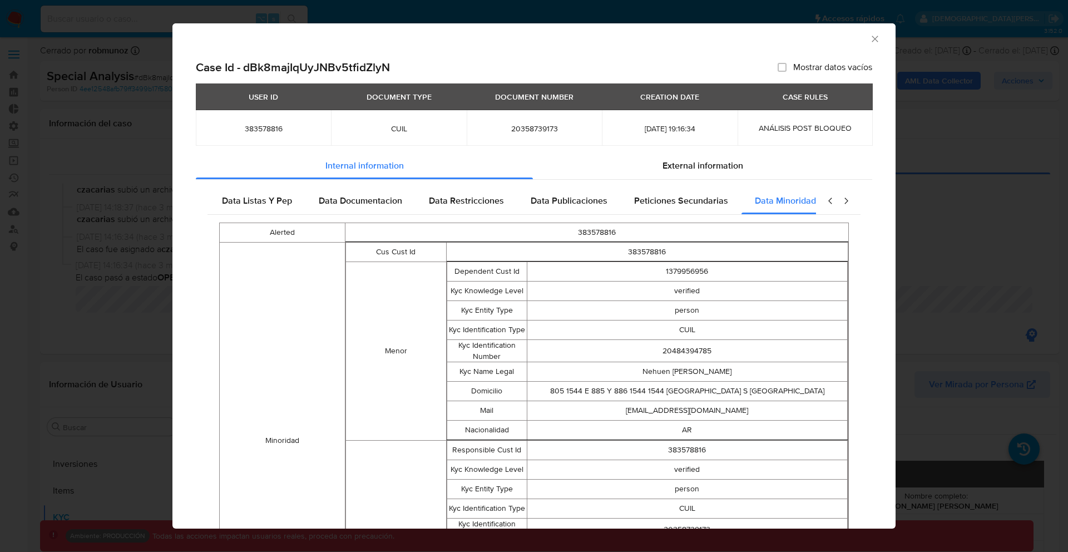
scroll to position [0, 217]
click at [699, 110] on td "2025-04-30 19:16:34" at bounding box center [669, 128] width 135 height 36
drag, startPoint x: 699, startPoint y: 110, endPoint x: 642, endPoint y: 82, distance: 63.9
click at [643, 82] on section "Case Id - dBk8majIqUyJNBv5tfidZlyN Mostrar datos vacíos USER ID DOCUMENT TYPE D…" at bounding box center [534, 367] width 676 height 614
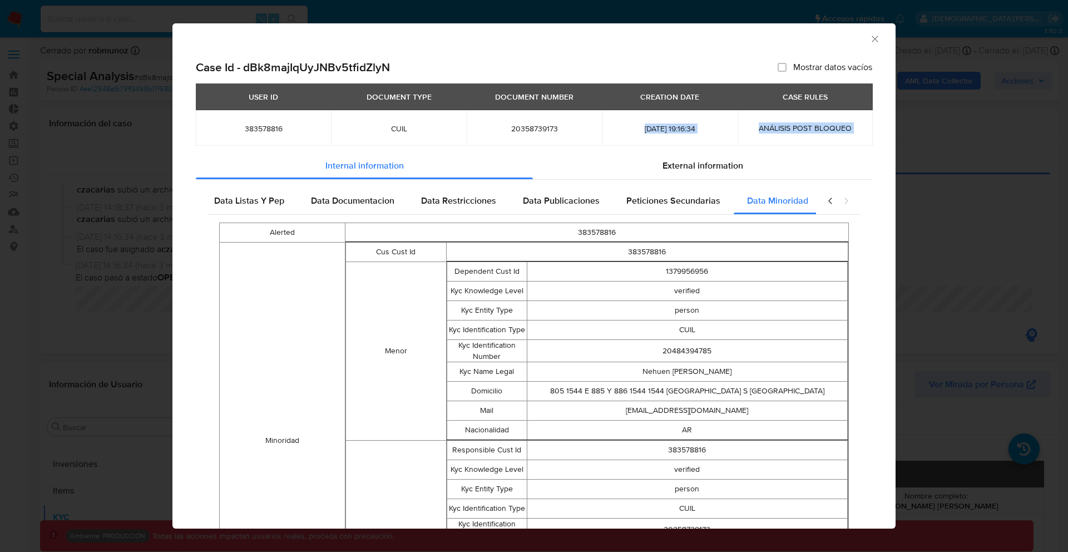
click at [642, 82] on section "Case Id - dBk8majIqUyJNBv5tfidZlyN Mostrar datos vacíos USER ID DOCUMENT TYPE D…" at bounding box center [534, 367] width 676 height 614
click at [876, 42] on icon "Cerrar ventana" at bounding box center [874, 38] width 11 height 11
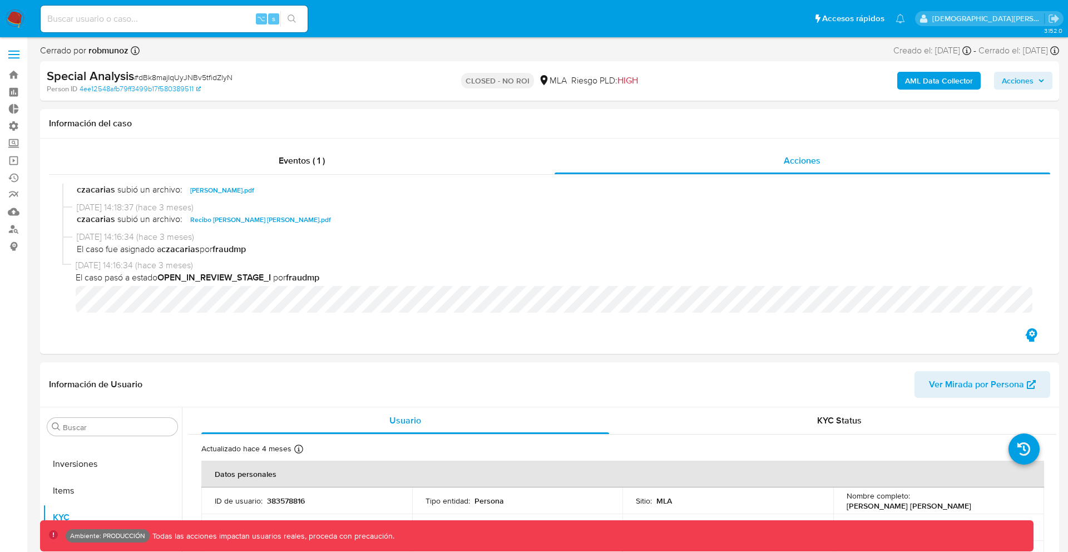
click at [63, 75] on b "Special Analysis" at bounding box center [90, 76] width 87 height 18
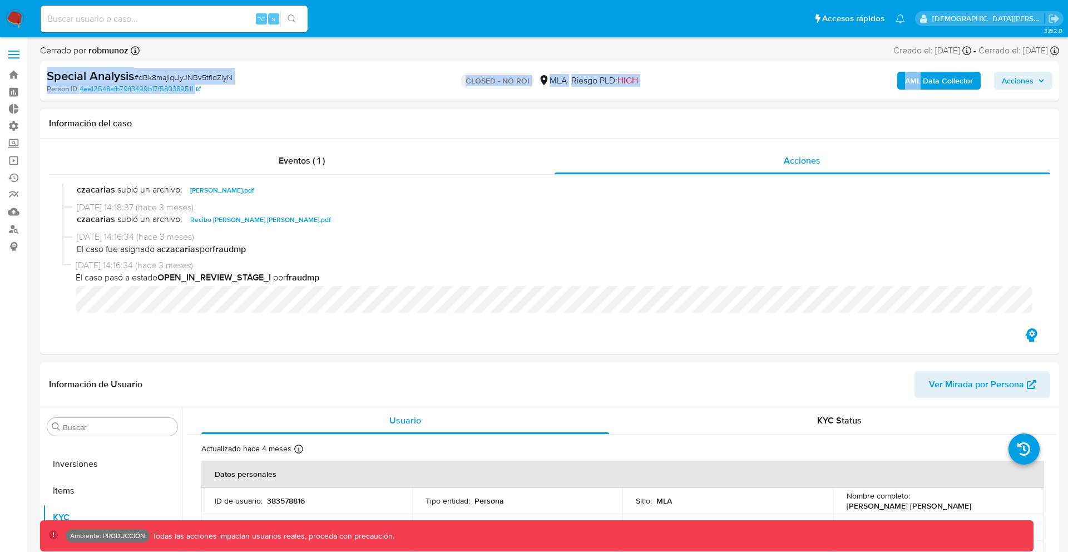
drag, startPoint x: 63, startPoint y: 75, endPoint x: 782, endPoint y: 92, distance: 719.2
click at [782, 92] on div "Special Analysis # dBk8majIqUyJNBv5tfidZlyN Person ID 4ee12548afb79ff3499b17f58…" at bounding box center [549, 80] width 1019 height 39
click at [782, 92] on div "AML Data Collector Acciones" at bounding box center [886, 81] width 332 height 26
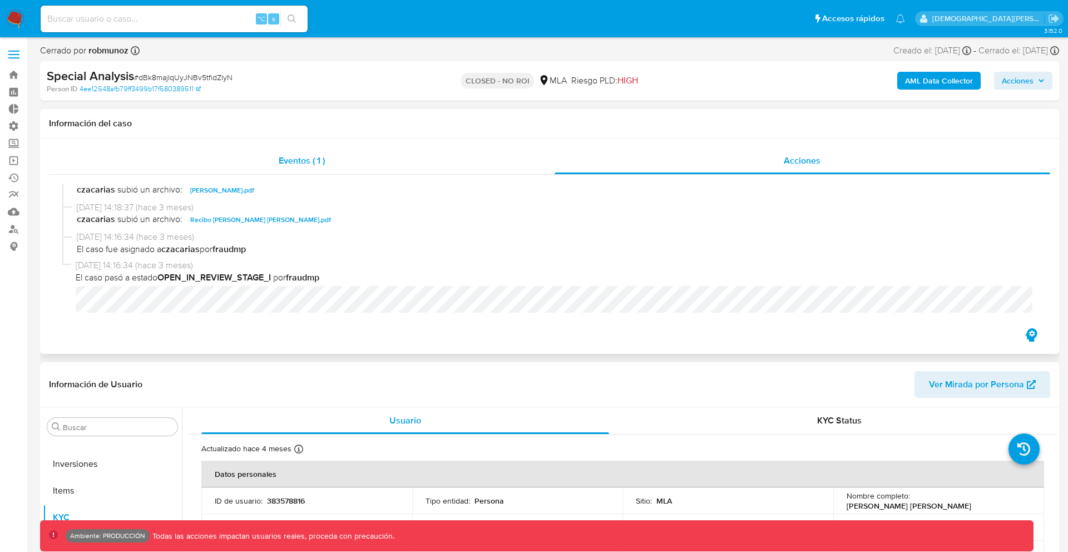
click at [375, 161] on div "Eventos ( 1 )" at bounding box center [301, 160] width 505 height 27
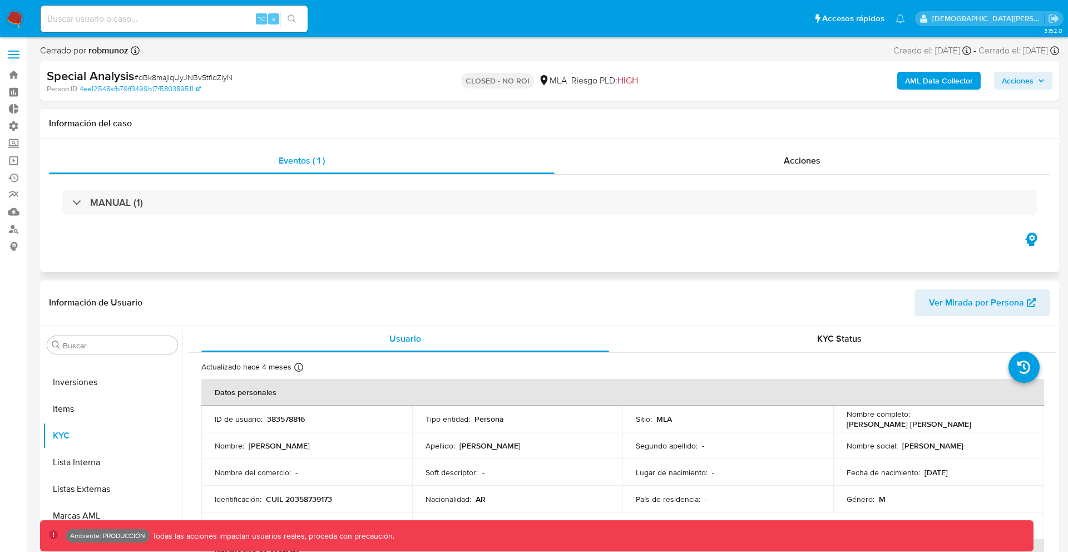
click at [187, 221] on div "MANUAL (1)" at bounding box center [549, 203] width 1001 height 56
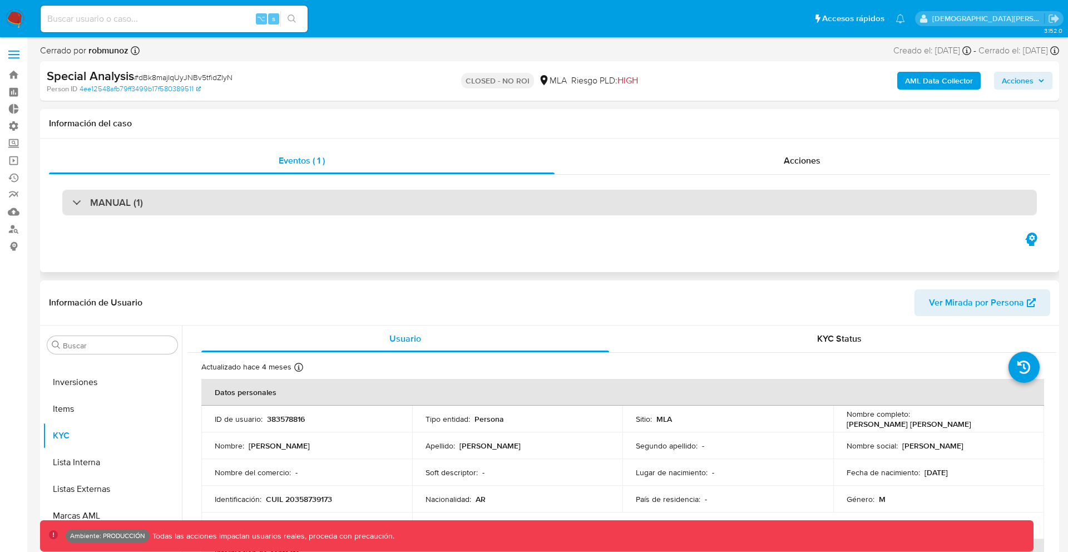
click at [189, 211] on div "MANUAL (1)" at bounding box center [549, 203] width 974 height 26
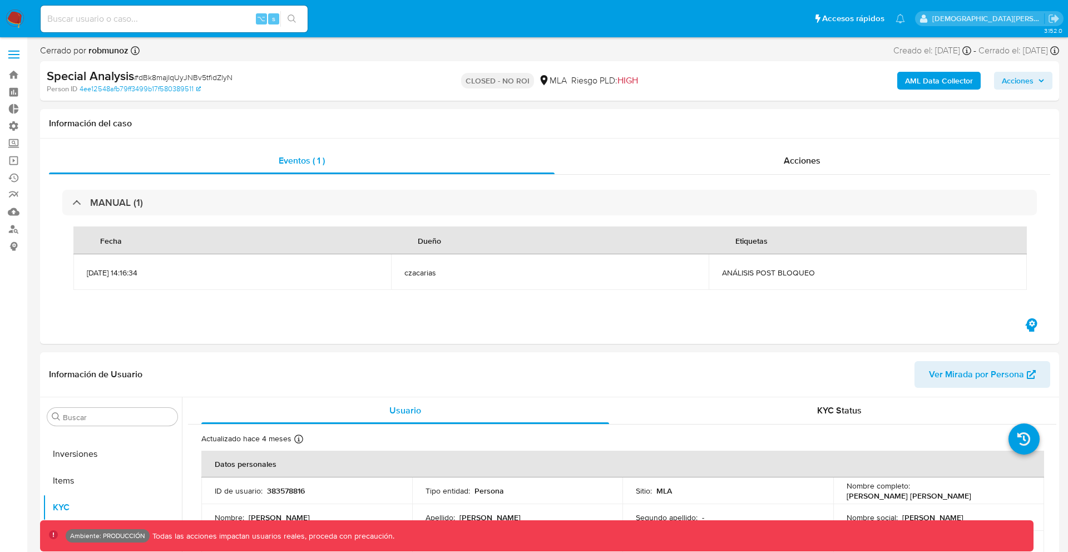
scroll to position [523, 0]
click at [83, 18] on input at bounding box center [174, 19] width 267 height 14
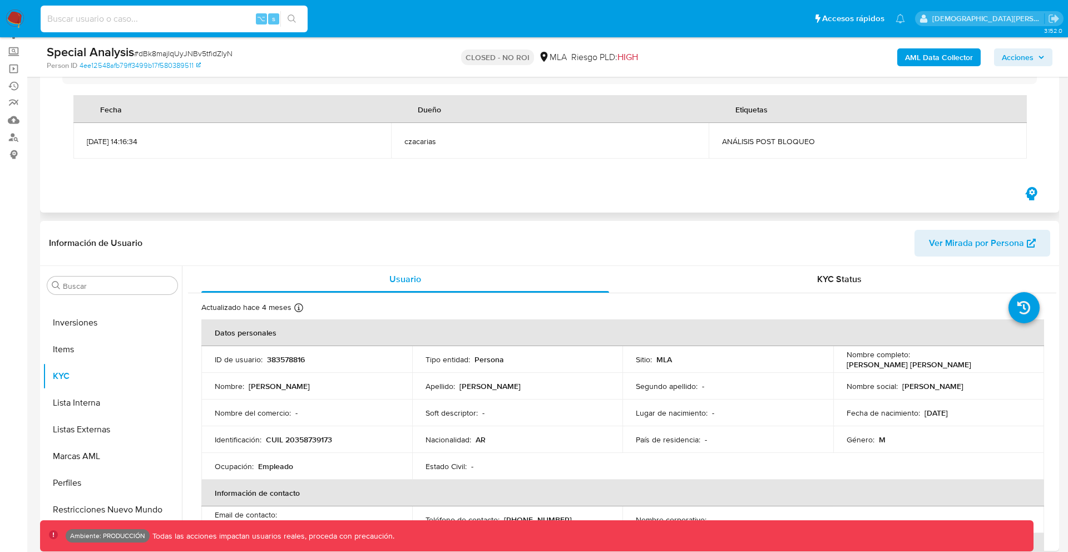
scroll to position [238, 0]
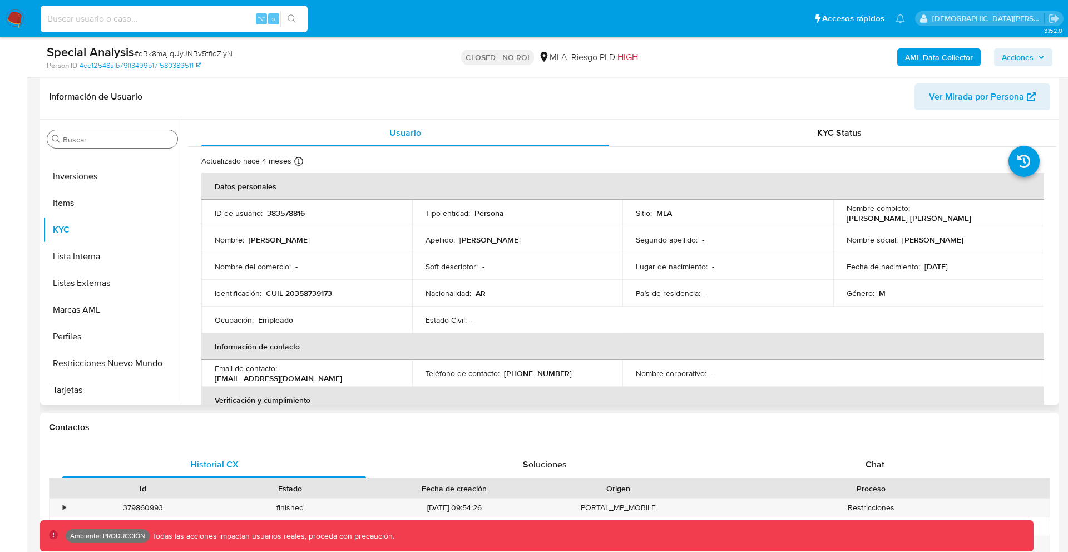
click at [111, 133] on div "Buscar" at bounding box center [112, 139] width 130 height 18
click at [98, 148] on div "Buscar Anticipos de dinero Aprobados Archivos adjuntos CVU Cruces y Relaciones …" at bounding box center [112, 262] width 139 height 283
click at [98, 141] on input "Buscar" at bounding box center [118, 140] width 110 height 10
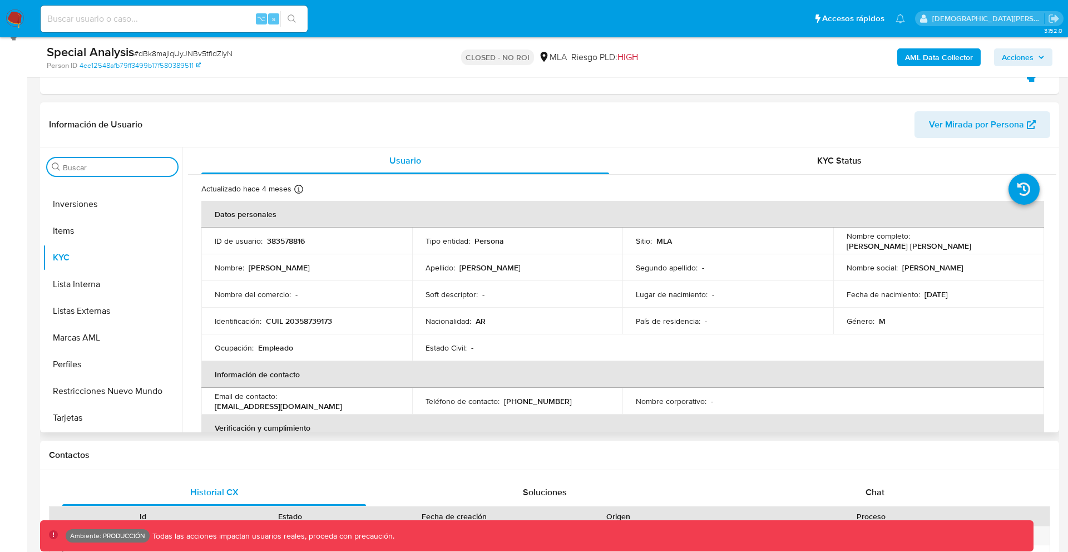
scroll to position [207, 0]
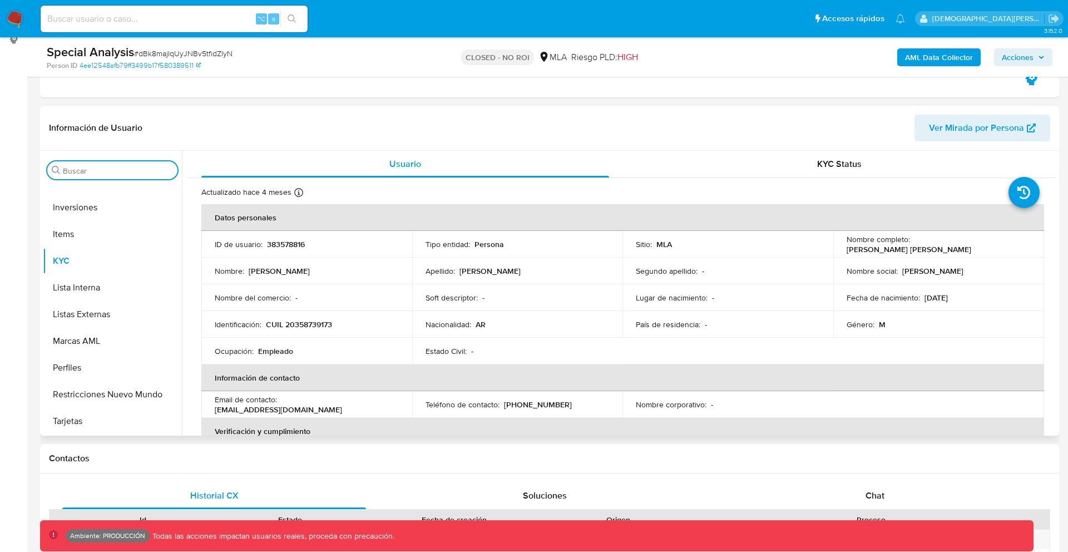
click at [115, 169] on input "Buscar" at bounding box center [118, 171] width 110 height 10
click at [98, 150] on div "Información de Usuario Ver Mirada por Persona" at bounding box center [549, 128] width 1019 height 45
click at [98, 170] on input "Buscar" at bounding box center [118, 171] width 110 height 10
click at [99, 153] on div "Buscar Anticipos de dinero Aprobados Archivos adjuntos CVU Cruces y Relaciones …" at bounding box center [112, 293] width 139 height 283
click at [53, 168] on icon "Buscar" at bounding box center [56, 170] width 9 height 9
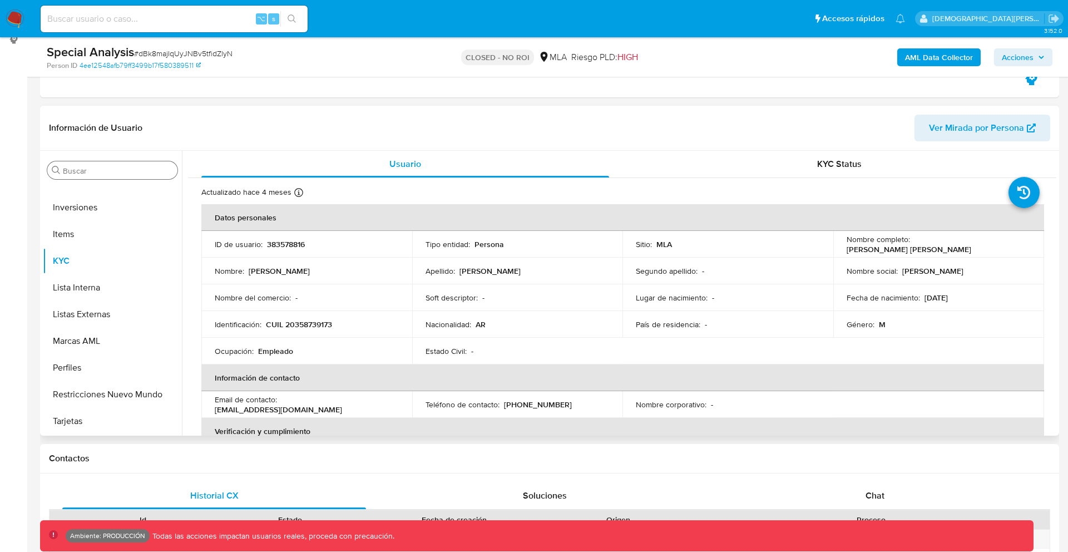
click at [90, 168] on input "Buscar" at bounding box center [118, 171] width 110 height 10
click at [93, 158] on div "Buscar Anticipos de dinero Aprobados Archivos adjuntos CVU Cruces y Relaciones …" at bounding box center [112, 293] width 139 height 283
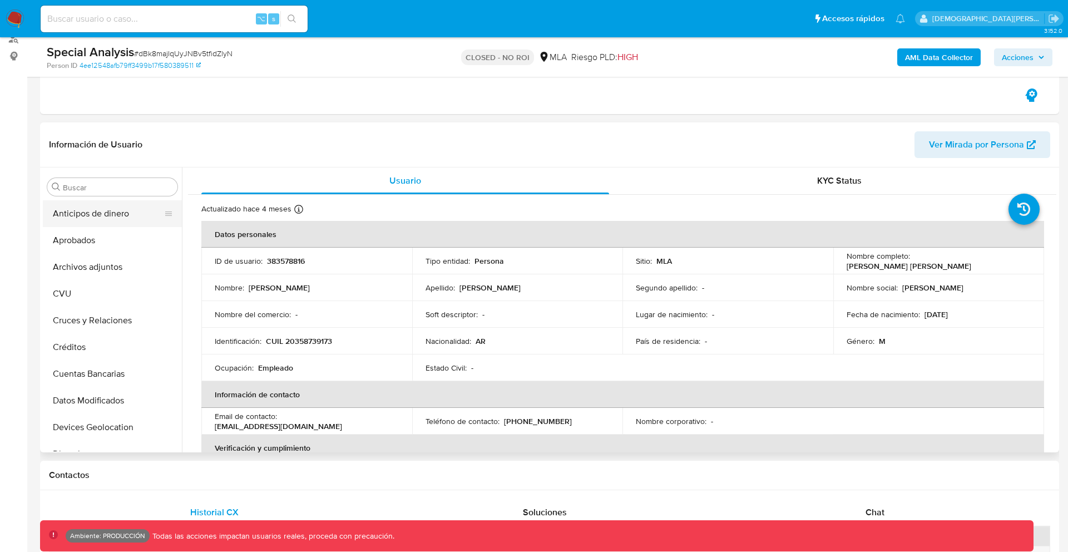
scroll to position [0, 0]
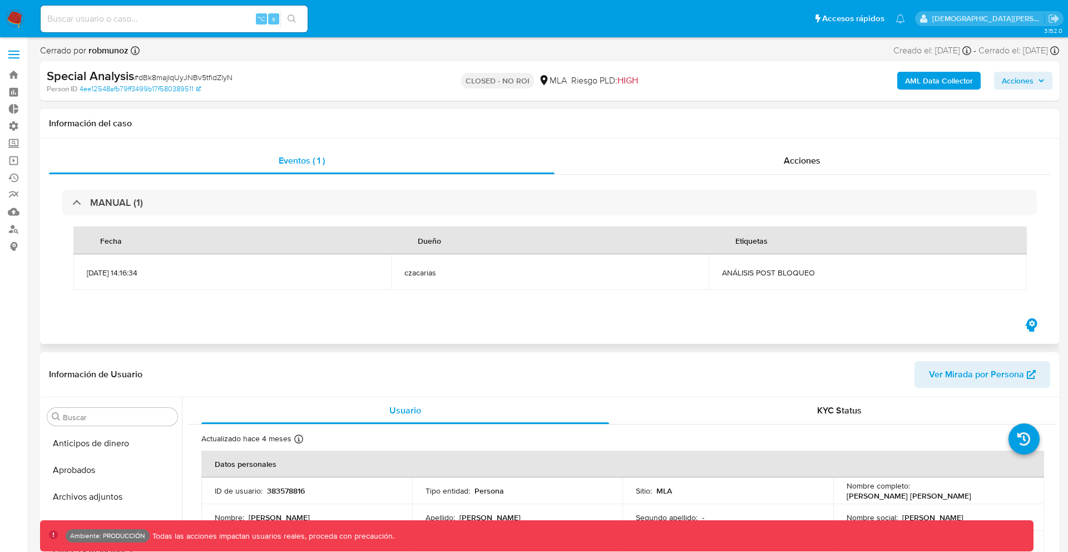
click at [57, 118] on h1 "Información del caso" at bounding box center [549, 123] width 1001 height 11
drag, startPoint x: 57, startPoint y: 118, endPoint x: 167, endPoint y: 128, distance: 110.6
click at [167, 128] on h1 "Información del caso" at bounding box center [549, 123] width 1001 height 11
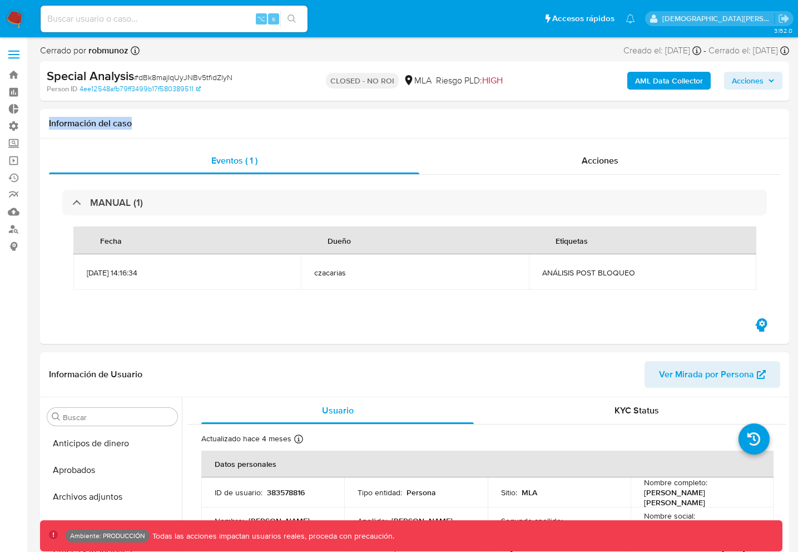
click at [671, 78] on b "AML Data Collector" at bounding box center [669, 81] width 68 height 18
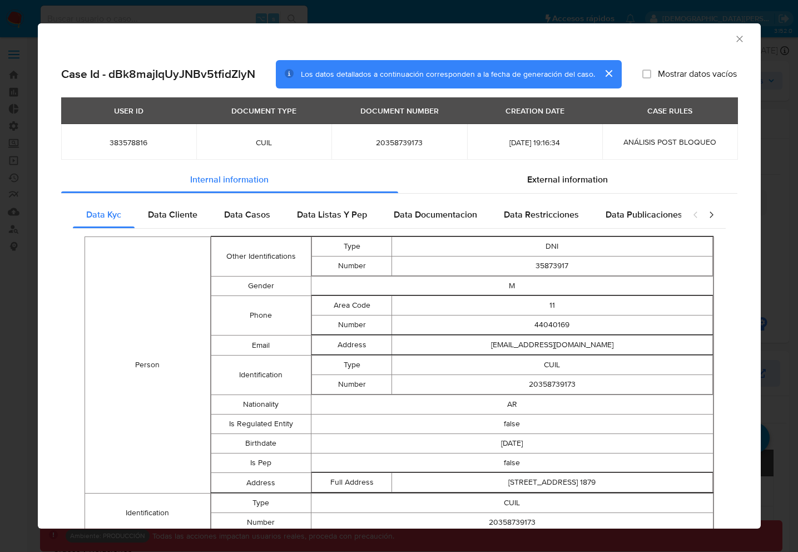
click at [720, 73] on span "Mostrar datos vacíos" at bounding box center [697, 73] width 79 height 11
click at [651, 73] on input "Mostrar datos vacíos" at bounding box center [646, 74] width 9 height 9
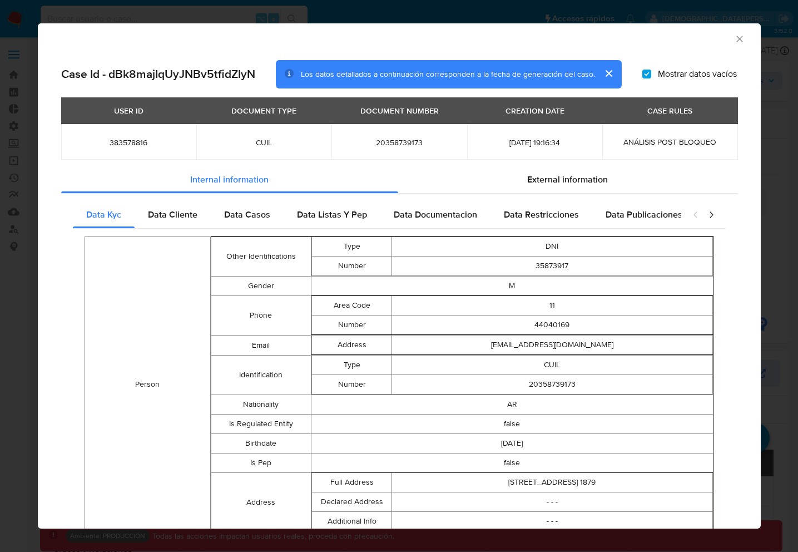
click at [720, 73] on span "Mostrar datos vacíos" at bounding box center [697, 73] width 79 height 11
click at [651, 73] on input "Mostrar datos vacíos" at bounding box center [646, 74] width 9 height 9
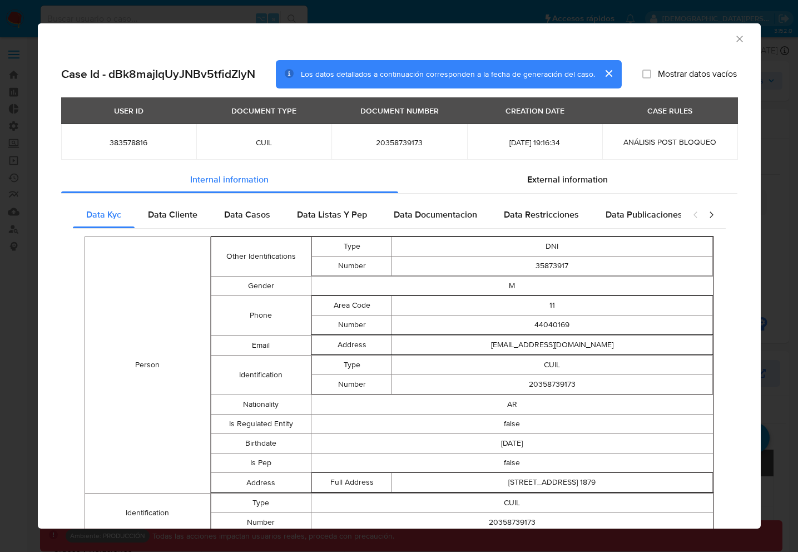
click at [720, 73] on span "Mostrar datos vacíos" at bounding box center [697, 73] width 79 height 11
click at [651, 73] on input "Mostrar datos vacíos" at bounding box center [646, 74] width 9 height 9
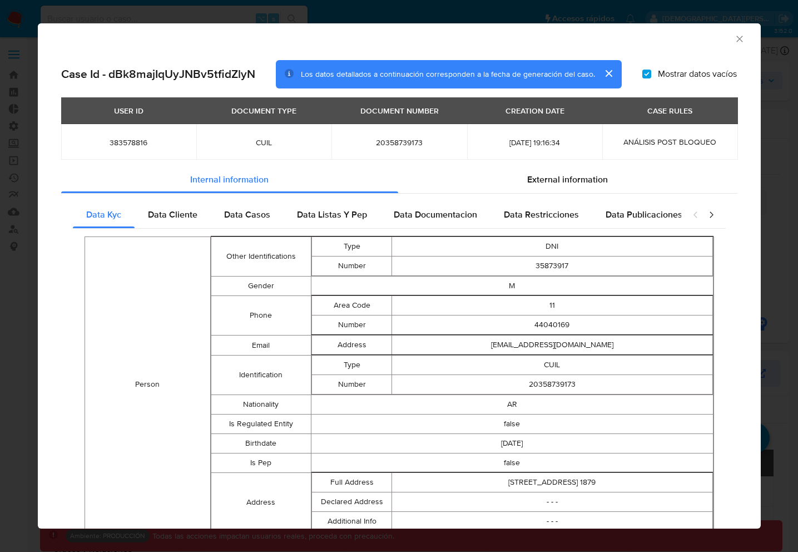
click at [716, 75] on span "Mostrar datos vacíos" at bounding box center [697, 73] width 79 height 11
click at [651, 75] on input "Mostrar datos vacíos" at bounding box center [646, 74] width 9 height 9
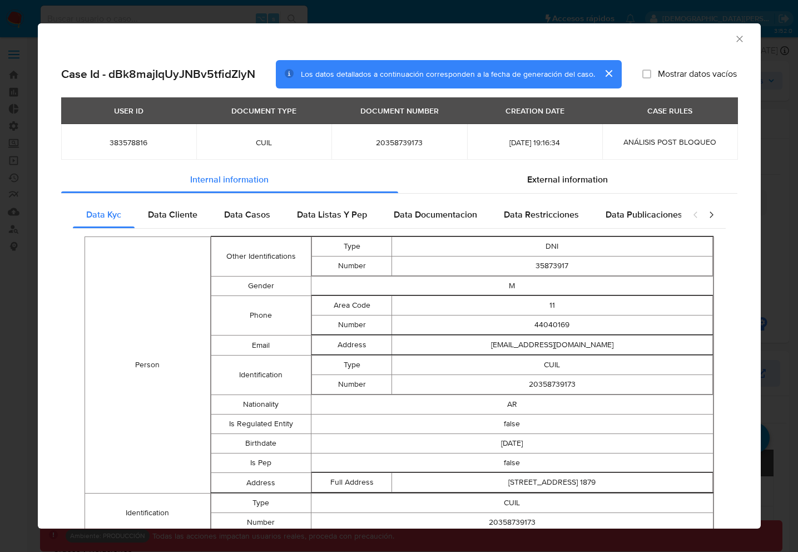
click at [716, 75] on span "Mostrar datos vacíos" at bounding box center [697, 73] width 79 height 11
click at [651, 75] on input "Mostrar datos vacíos" at bounding box center [646, 74] width 9 height 9
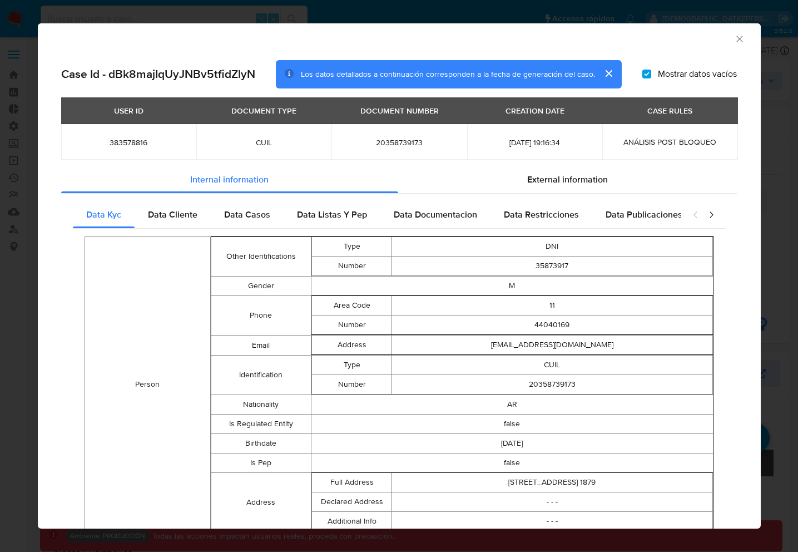
click at [716, 75] on span "Mostrar datos vacíos" at bounding box center [697, 73] width 79 height 11
click at [651, 75] on input "Mostrar datos vacíos" at bounding box center [646, 74] width 9 height 9
checkbox input "false"
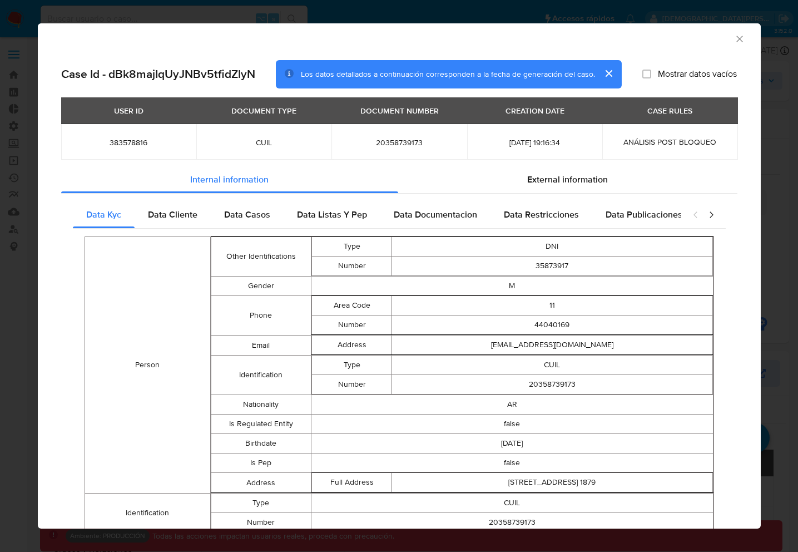
click at [716, 214] on div "closure-recommendation-modal" at bounding box center [703, 214] width 44 height 27
click at [713, 215] on icon "closure-recommendation-modal" at bounding box center [711, 214] width 11 height 11
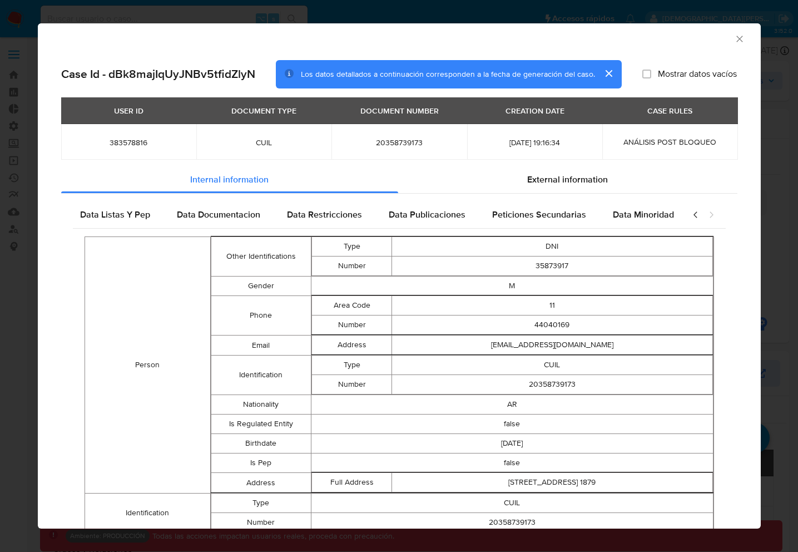
click at [713, 215] on icon "closure-recommendation-modal" at bounding box center [711, 214] width 11 height 11
click at [682, 215] on div "closure-recommendation-modal" at bounding box center [703, 214] width 44 height 27
click at [694, 215] on icon "closure-recommendation-modal" at bounding box center [694, 215] width 3 height 6
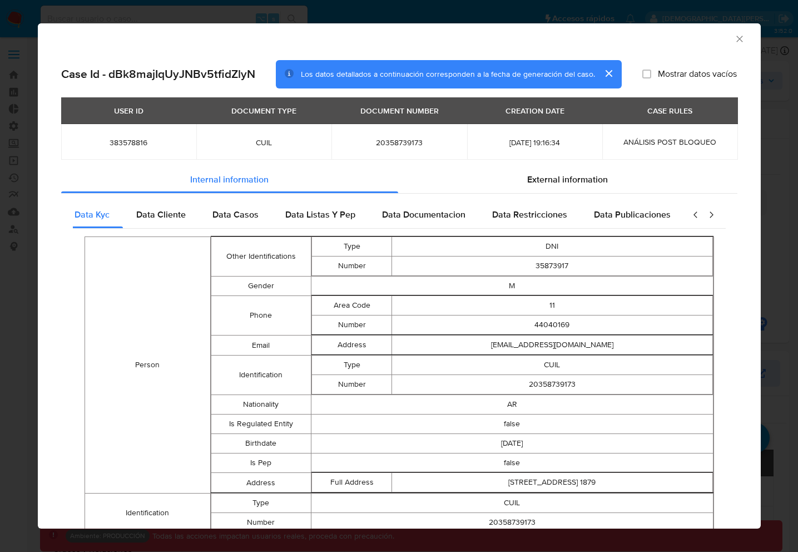
scroll to position [0, 0]
click at [694, 215] on icon "closure-recommendation-modal" at bounding box center [694, 215] width 3 height 6
click at [652, 215] on span "Data Publicaciones" at bounding box center [644, 214] width 77 height 13
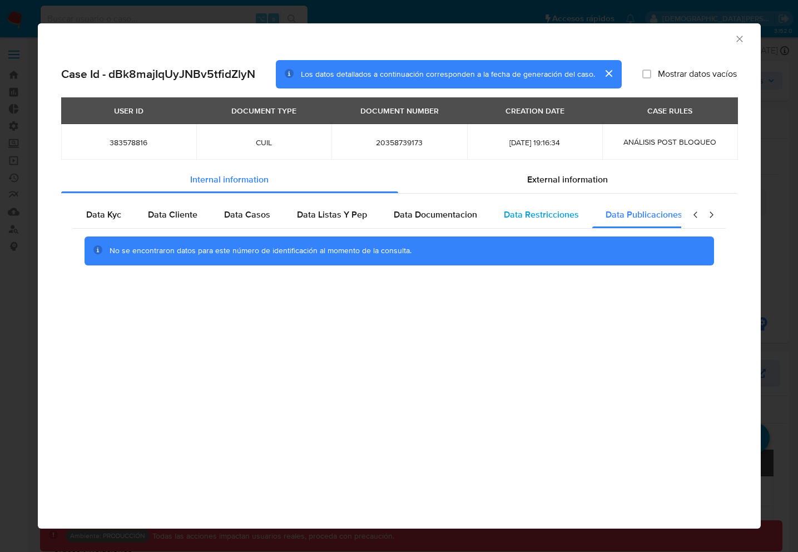
click at [548, 212] on span "Data Restricciones" at bounding box center [541, 214] width 75 height 13
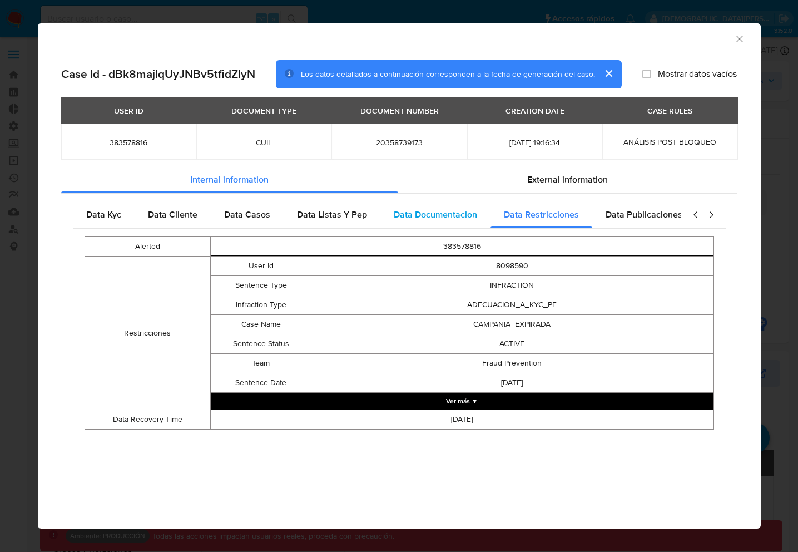
click at [429, 220] on span "Data Documentacion" at bounding box center [435, 214] width 83 height 13
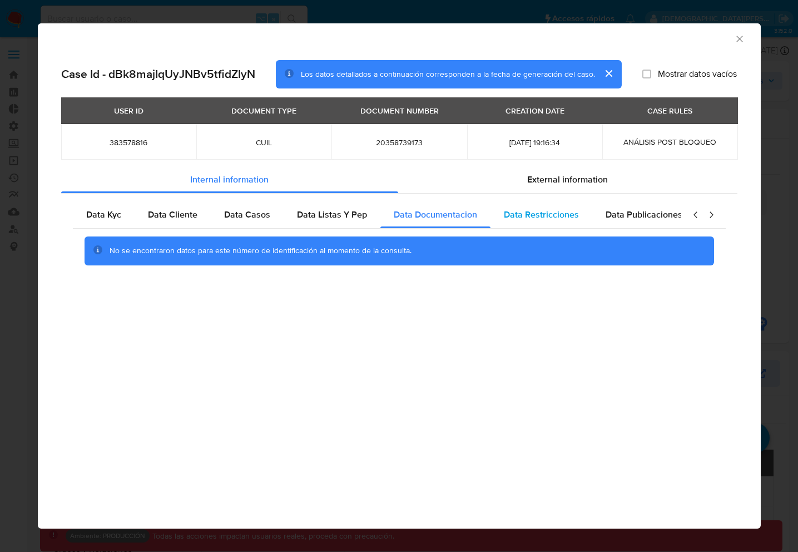
click at [516, 214] on span "Data Restricciones" at bounding box center [541, 214] width 75 height 13
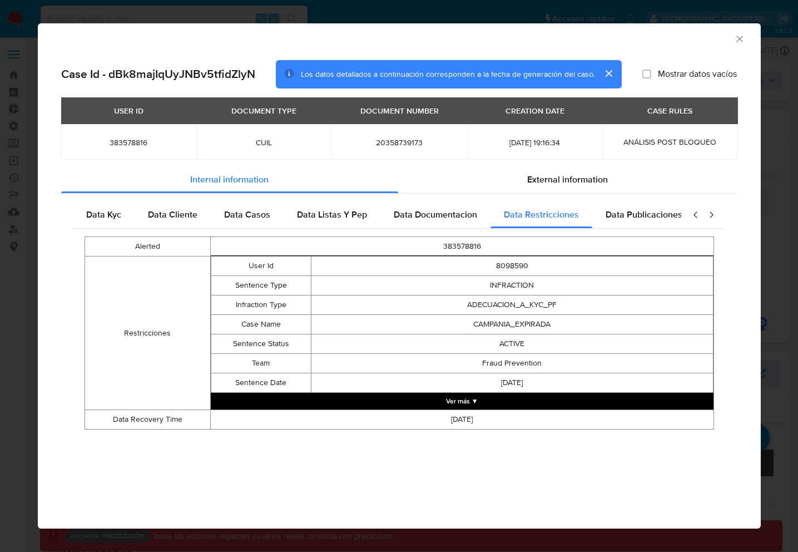
click at [477, 410] on td "2025-04-30" at bounding box center [461, 419] width 503 height 19
click at [478, 404] on button "Ver más ▼" at bounding box center [462, 401] width 503 height 17
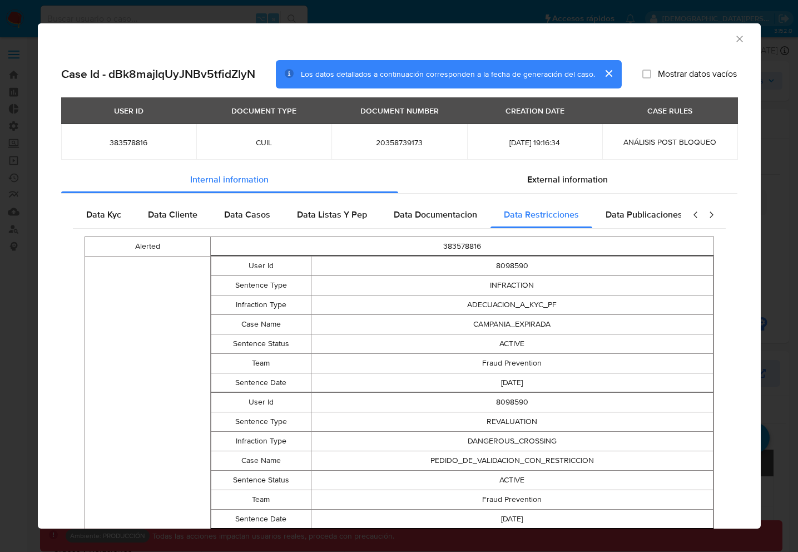
scroll to position [483, 0]
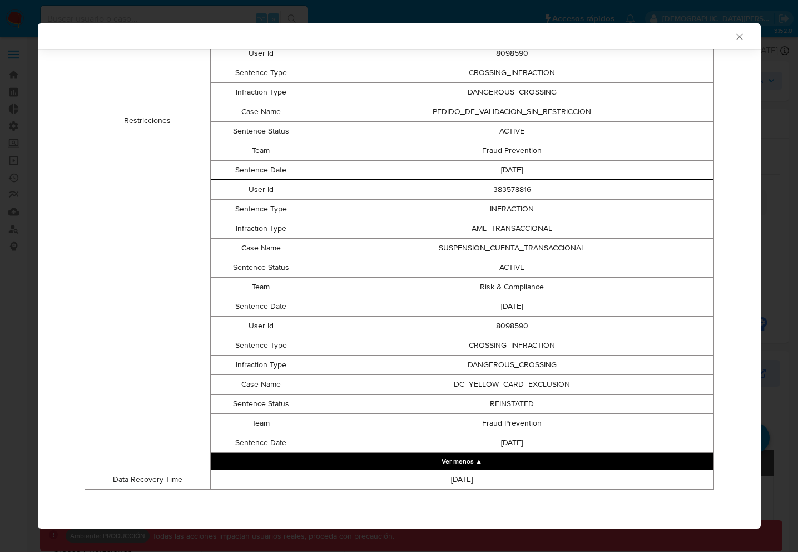
click at [438, 463] on button "Ver menos ▲" at bounding box center [462, 461] width 503 height 17
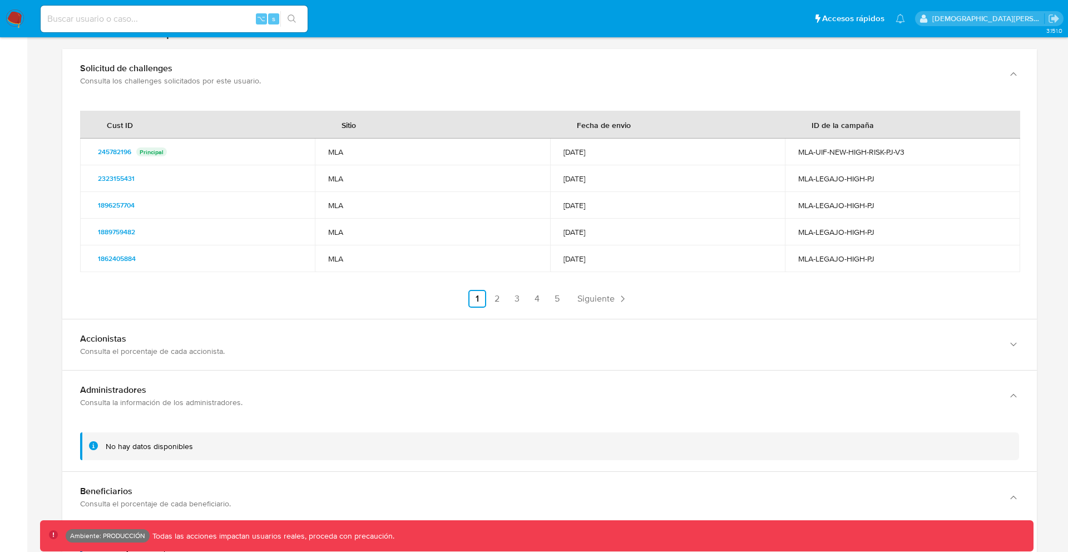
scroll to position [2255, 0]
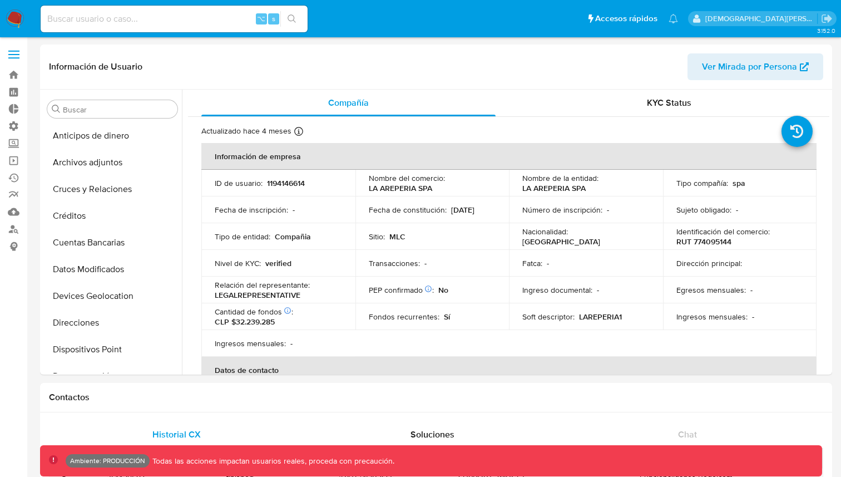
select select "10"
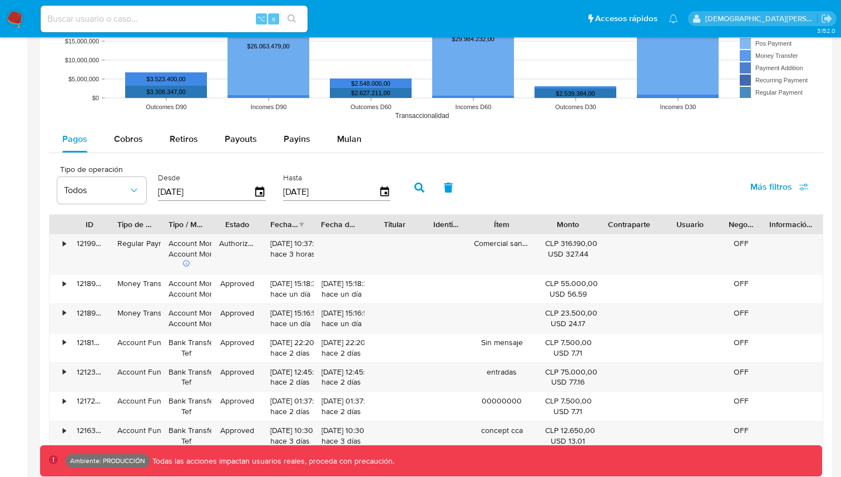
scroll to position [890, 0]
